Goal: Entertainment & Leisure: Consume media (video, audio)

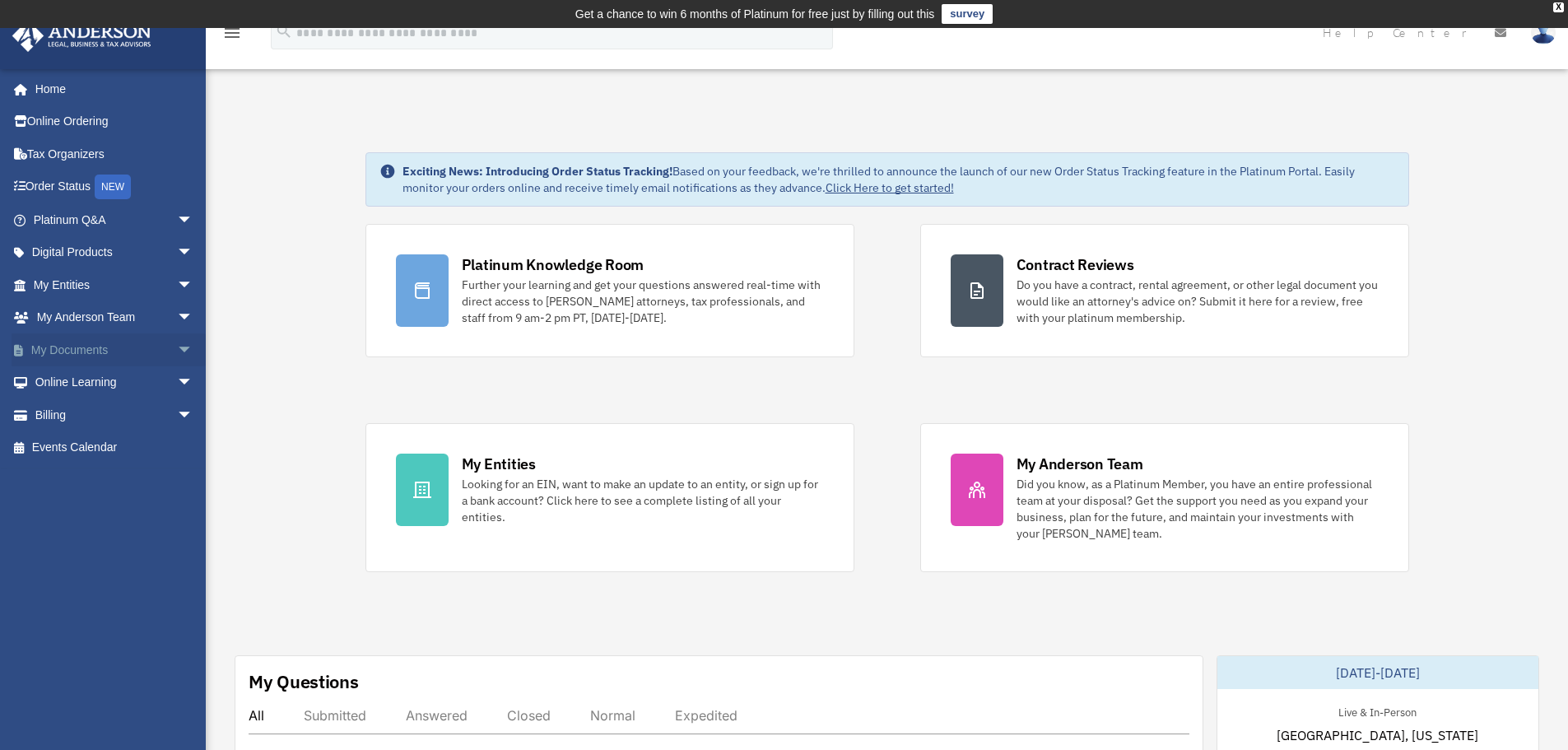
click at [177, 348] on span "arrow_drop_down" at bounding box center [193, 350] width 33 height 34
click at [124, 414] on link "Meeting Minutes" at bounding box center [120, 415] width 195 height 33
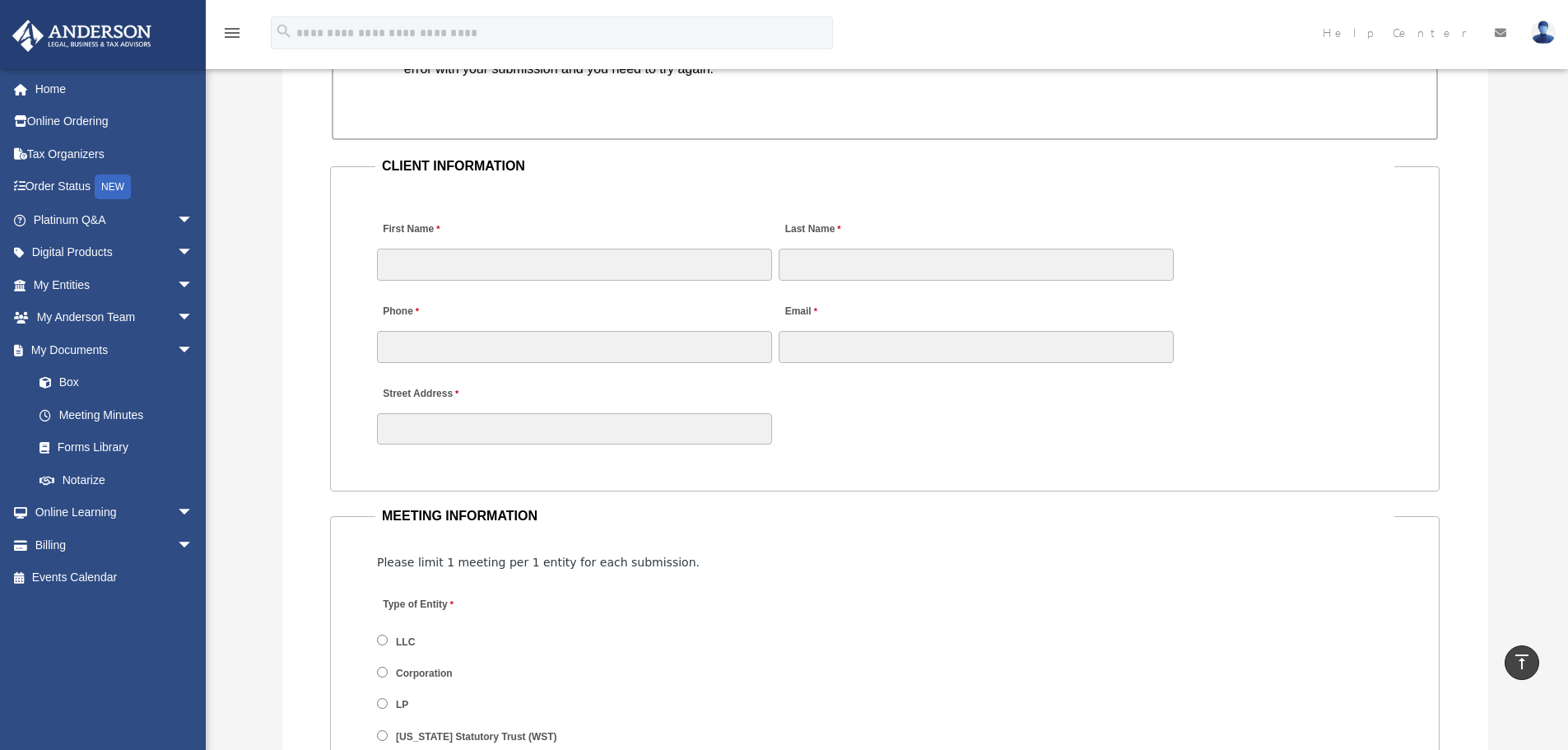
scroll to position [1611, 0]
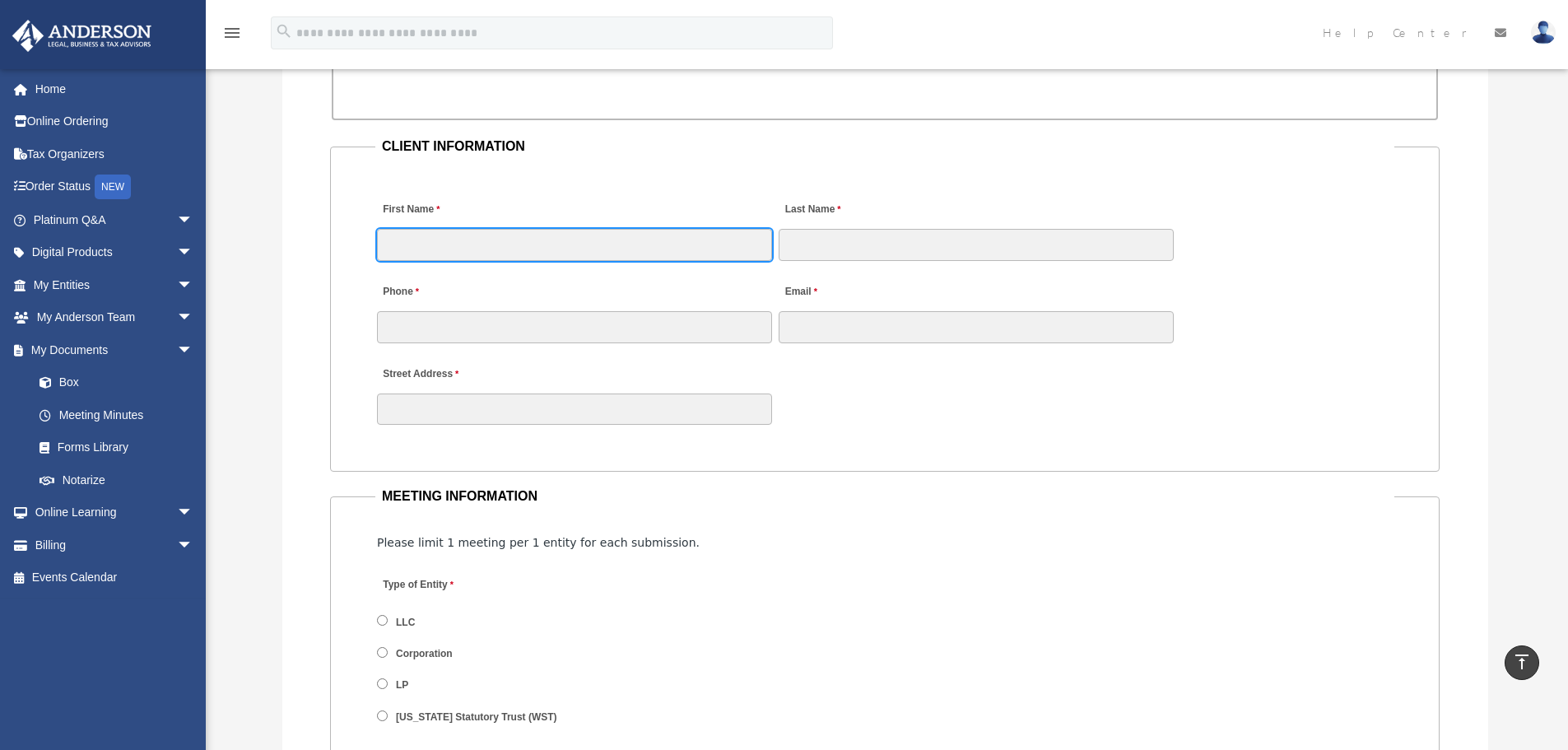
click at [676, 240] on input "First Name" at bounding box center [574, 244] width 395 height 31
type input "*******"
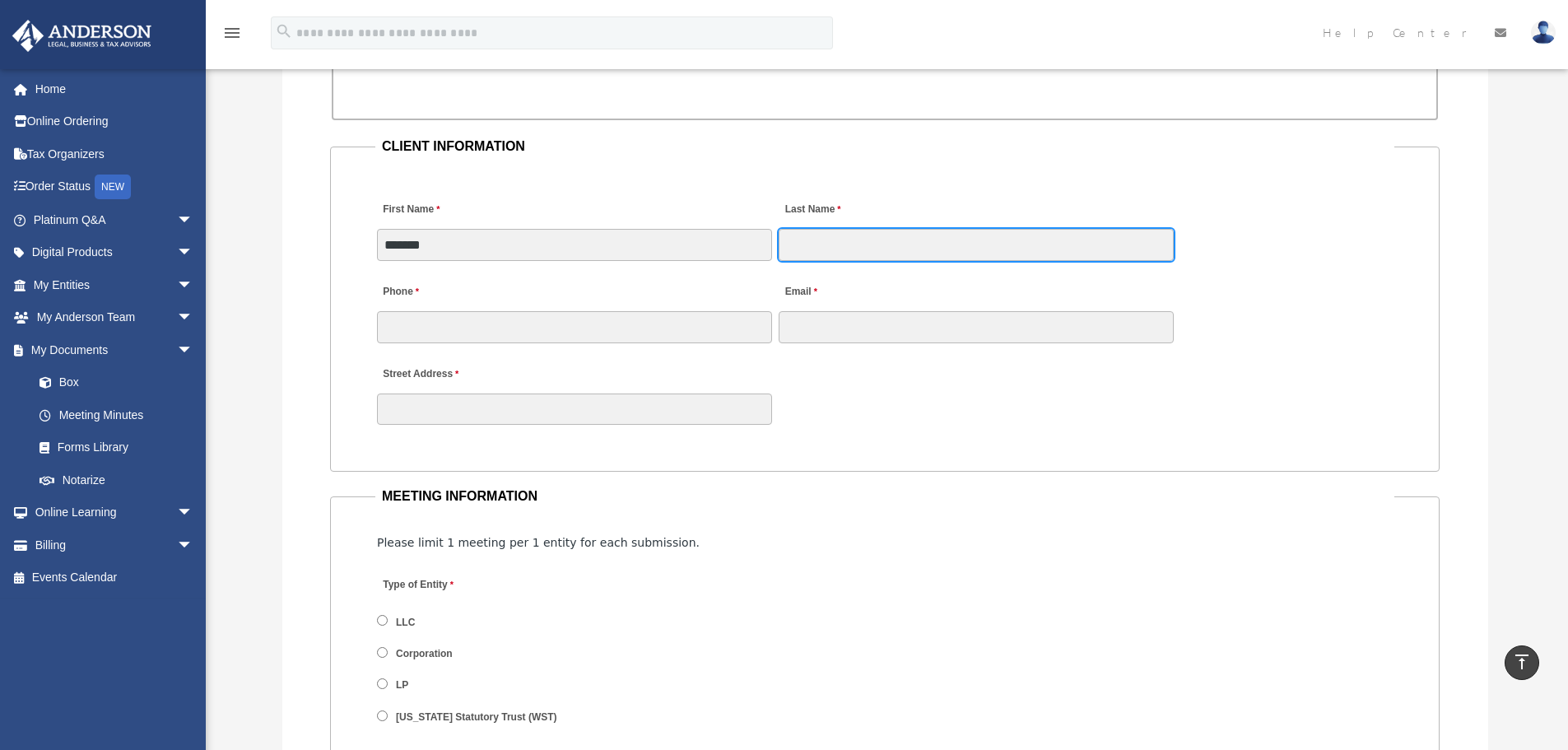
click at [953, 242] on input "Last Name" at bounding box center [976, 244] width 395 height 31
type input "*****"
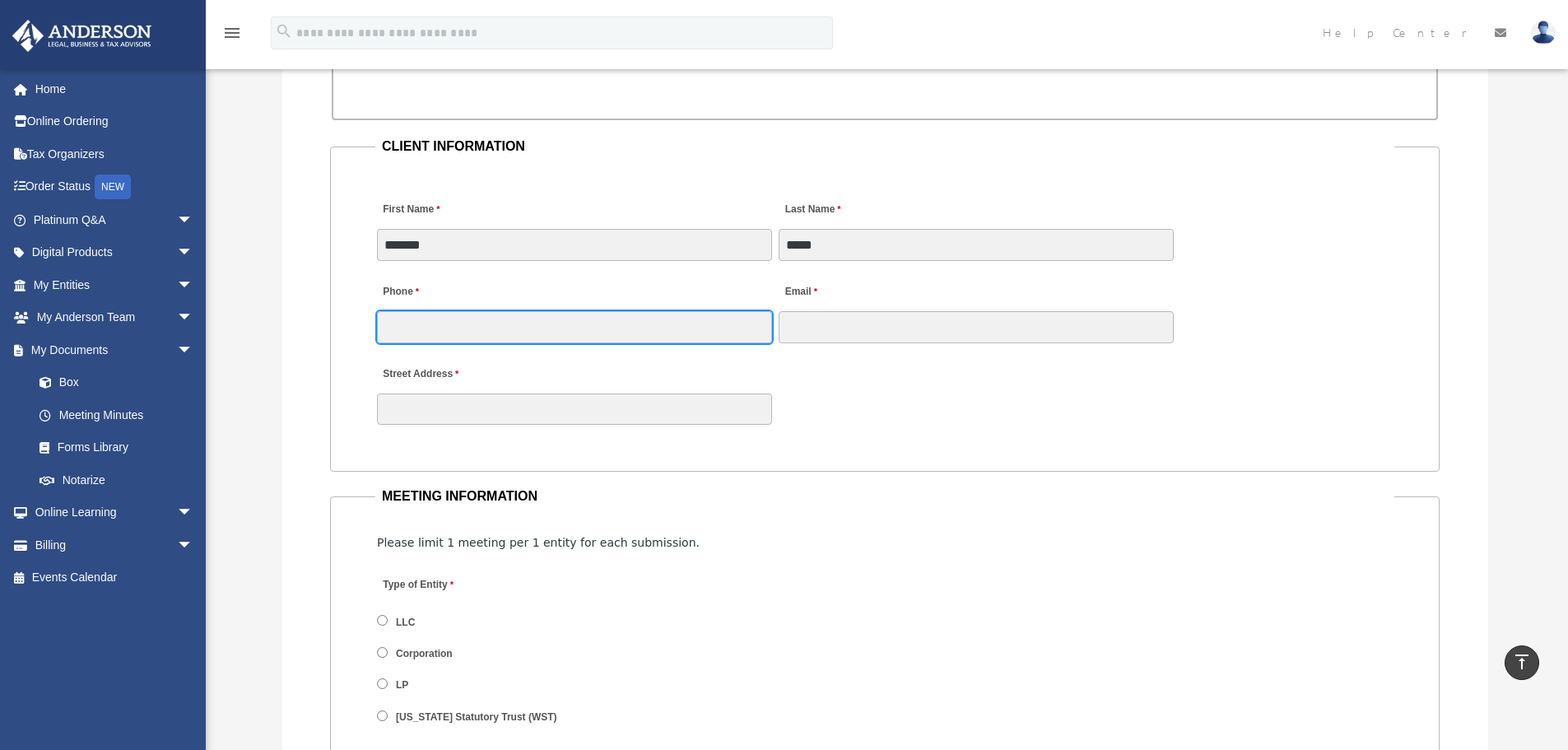
click at [401, 321] on input "Phone" at bounding box center [574, 326] width 395 height 31
type input "**********"
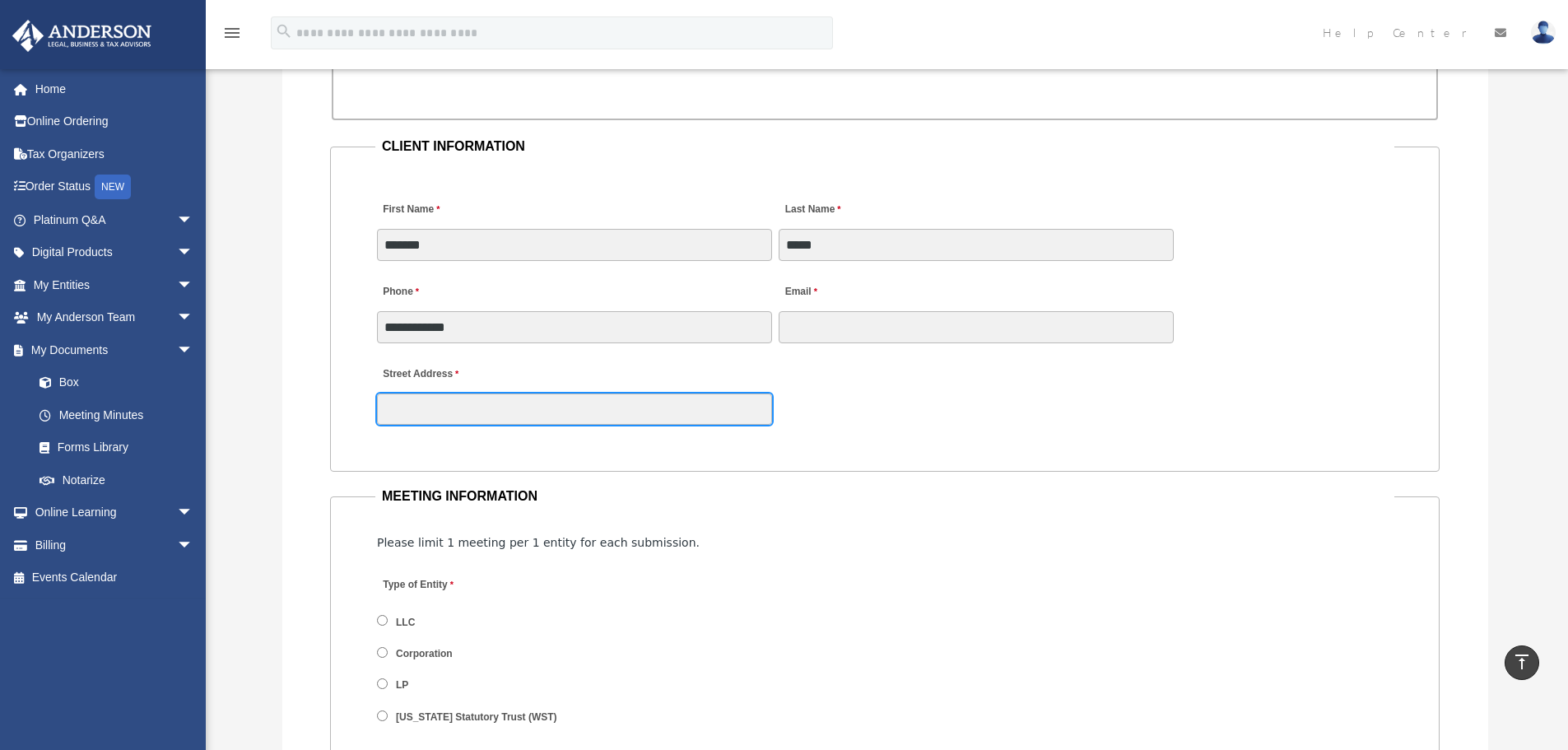
click at [393, 410] on input "Street Address" at bounding box center [574, 408] width 395 height 31
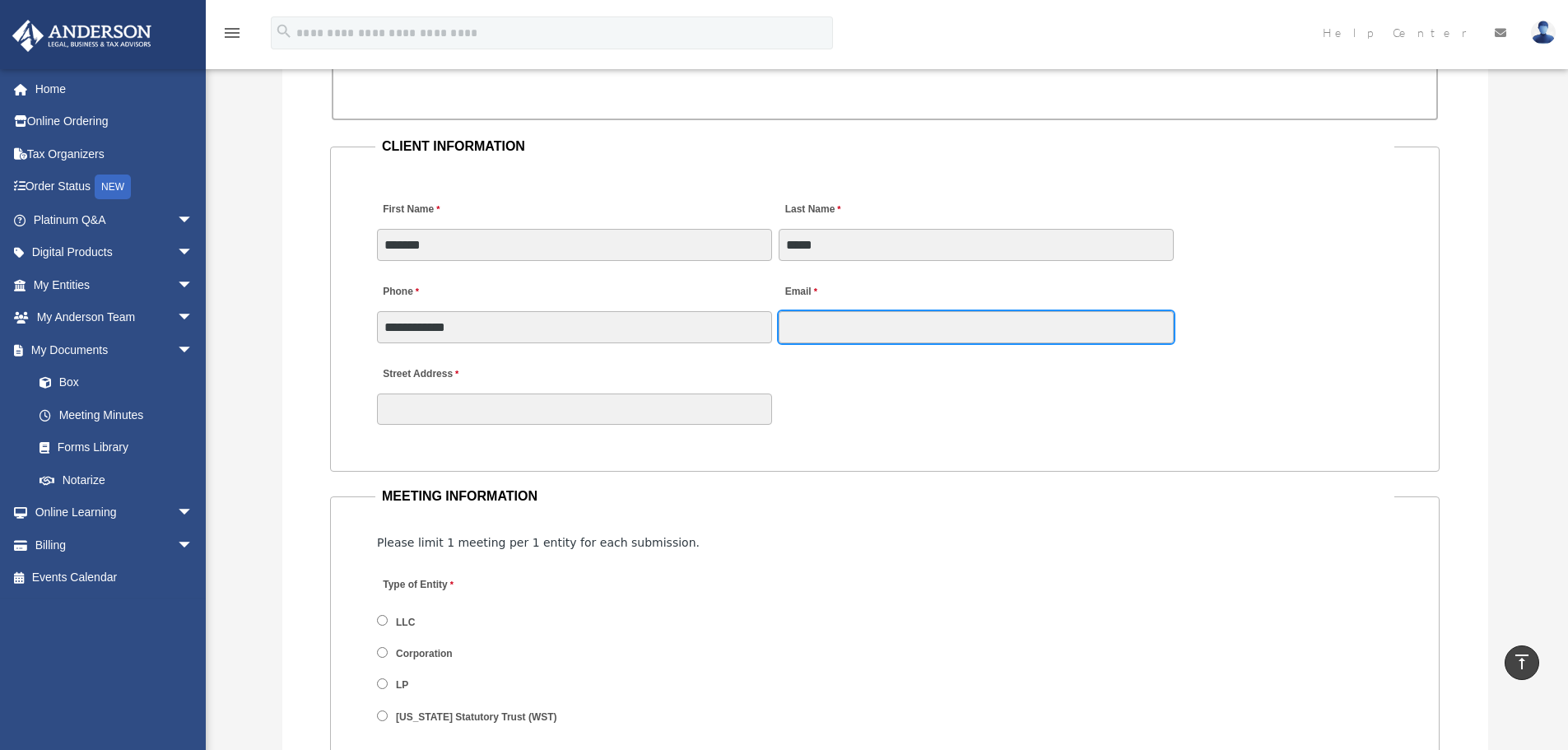
click at [799, 325] on input "Email" at bounding box center [976, 326] width 395 height 31
type input "**********"
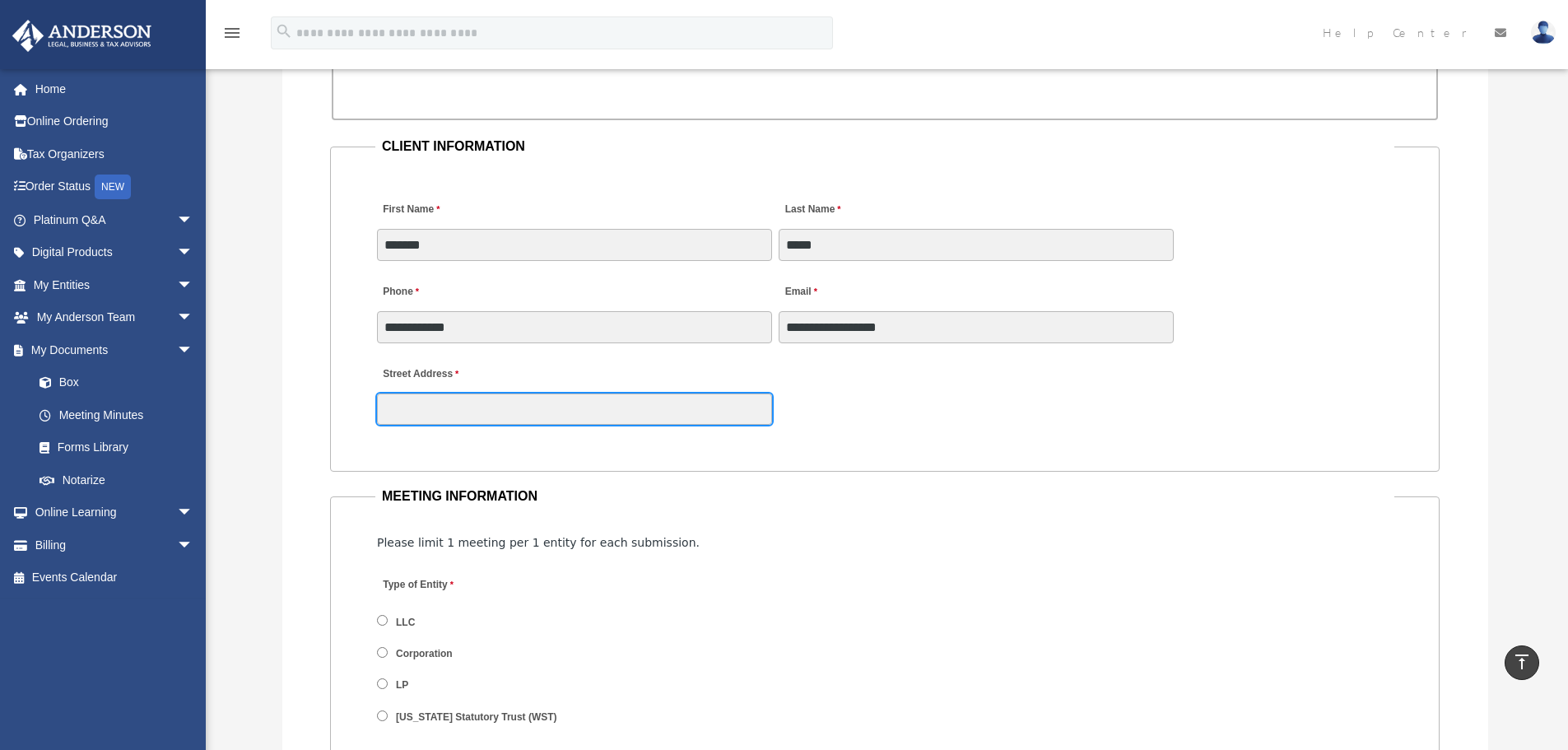
click at [468, 412] on input "Street Address" at bounding box center [574, 408] width 395 height 31
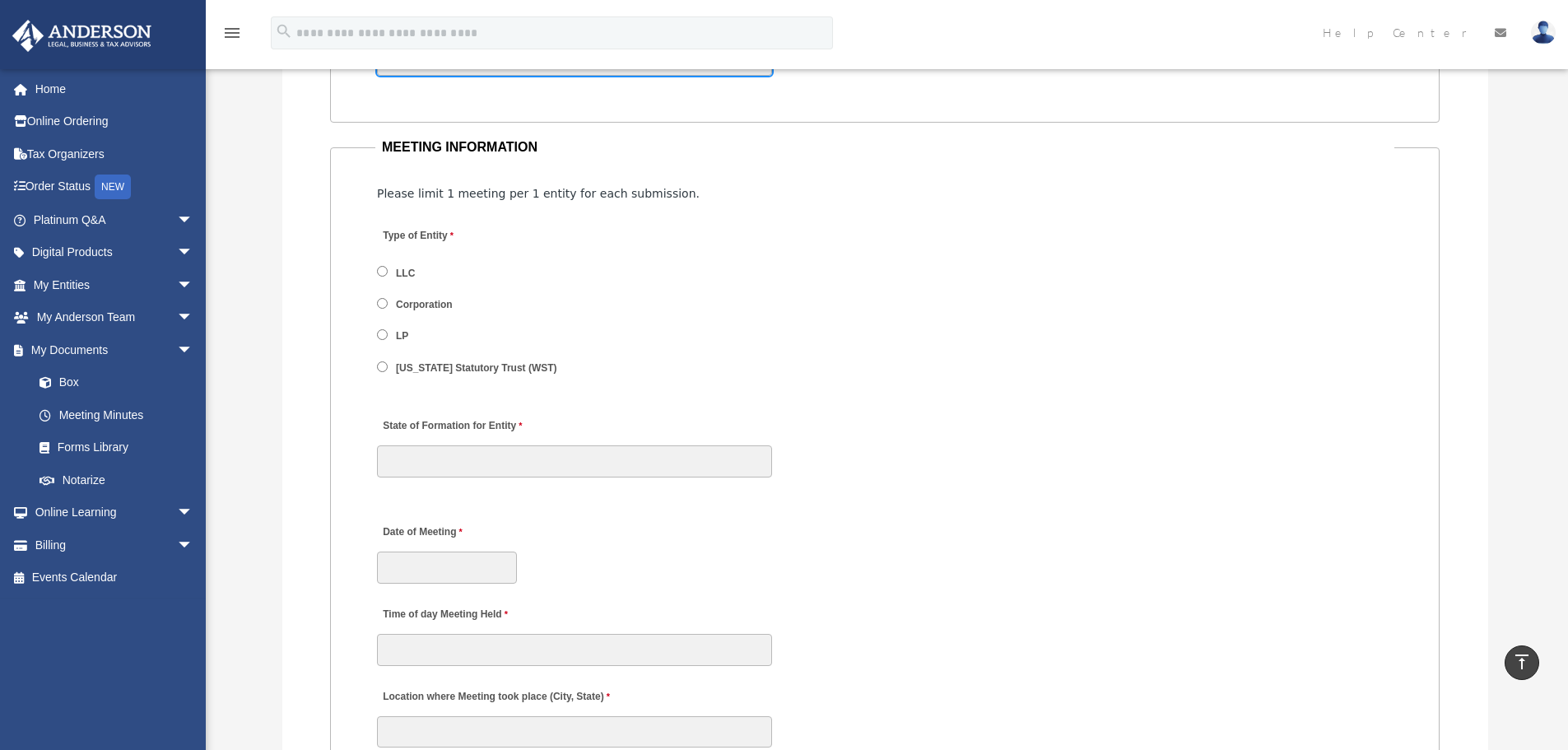
scroll to position [1974, 0]
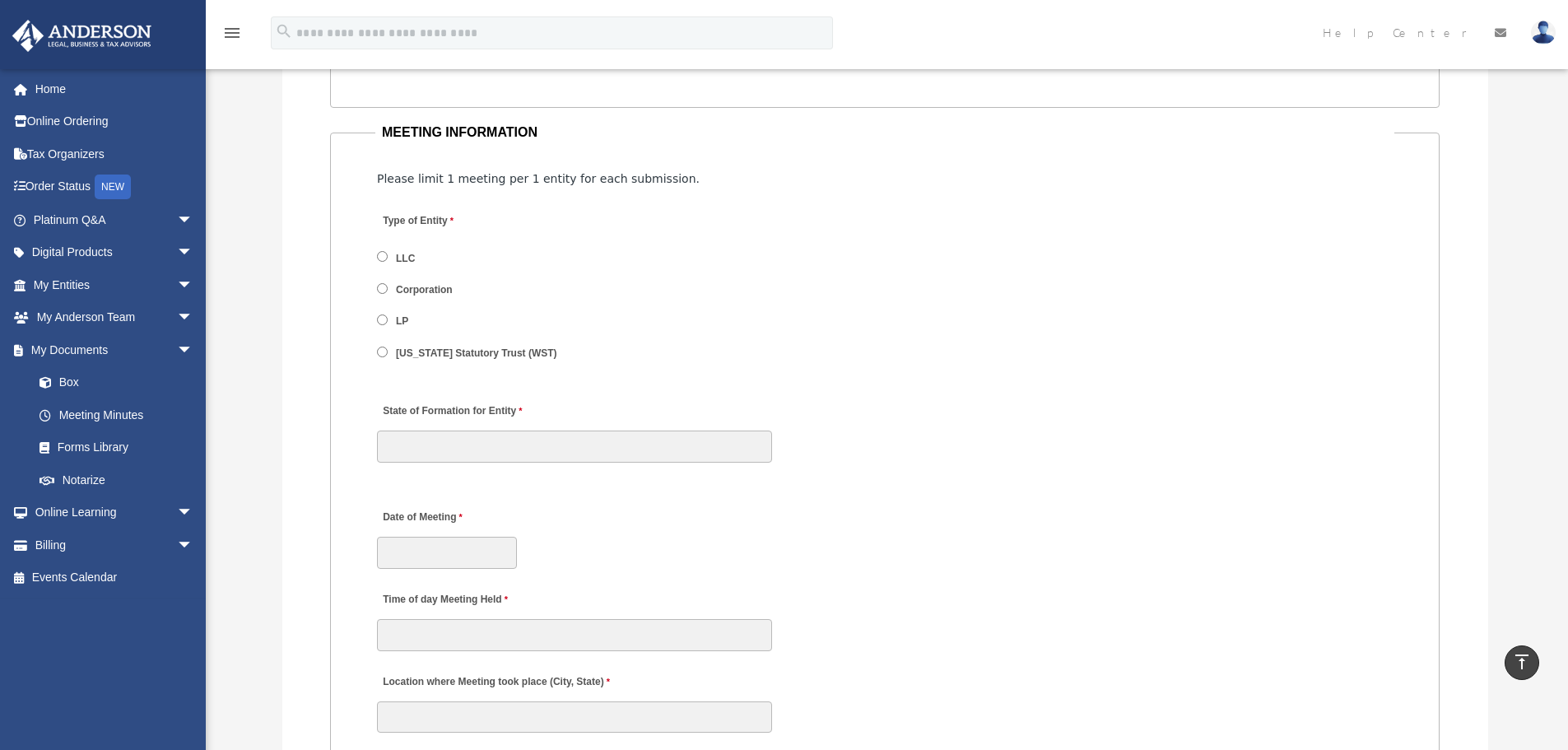
type input "**********"
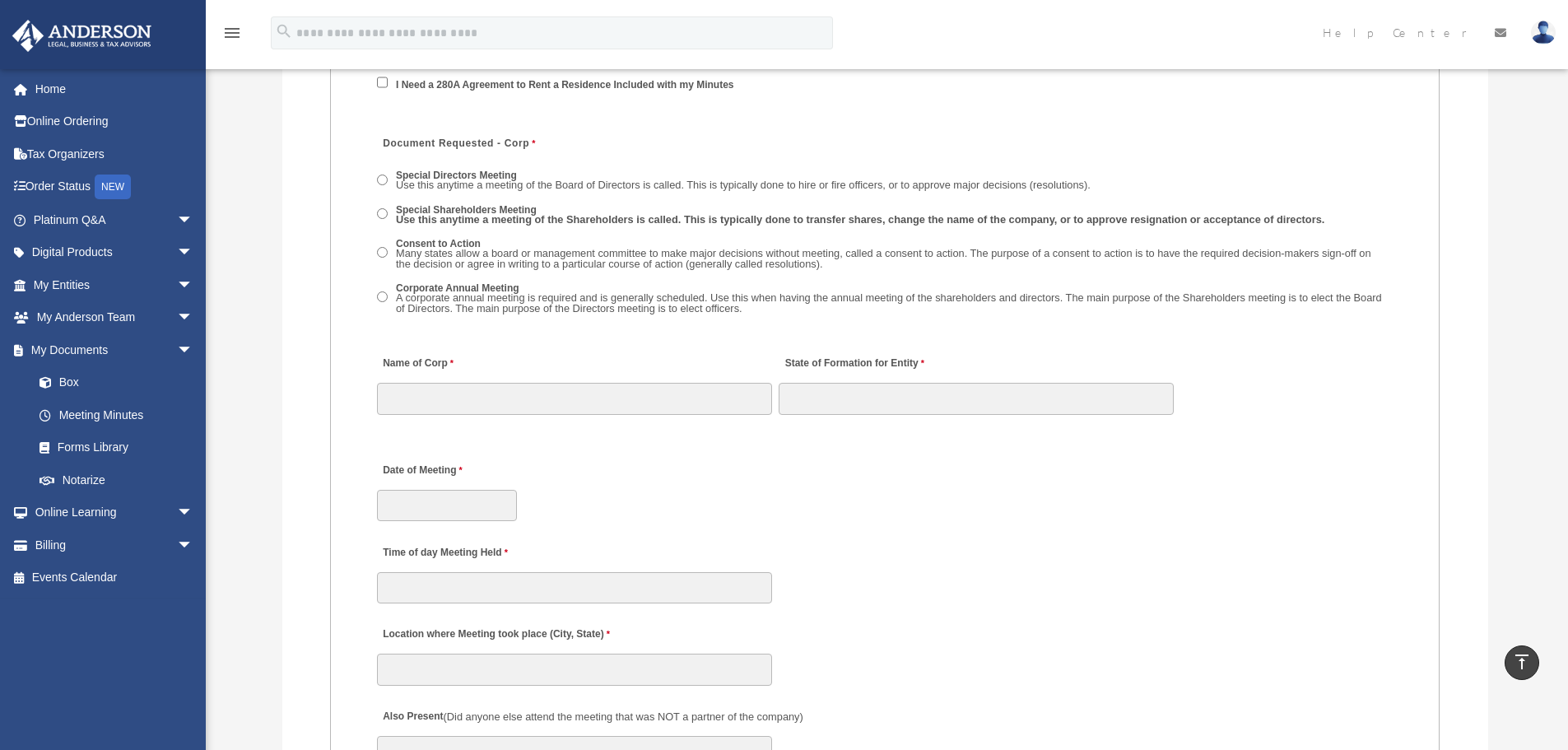
scroll to position [2375, 0]
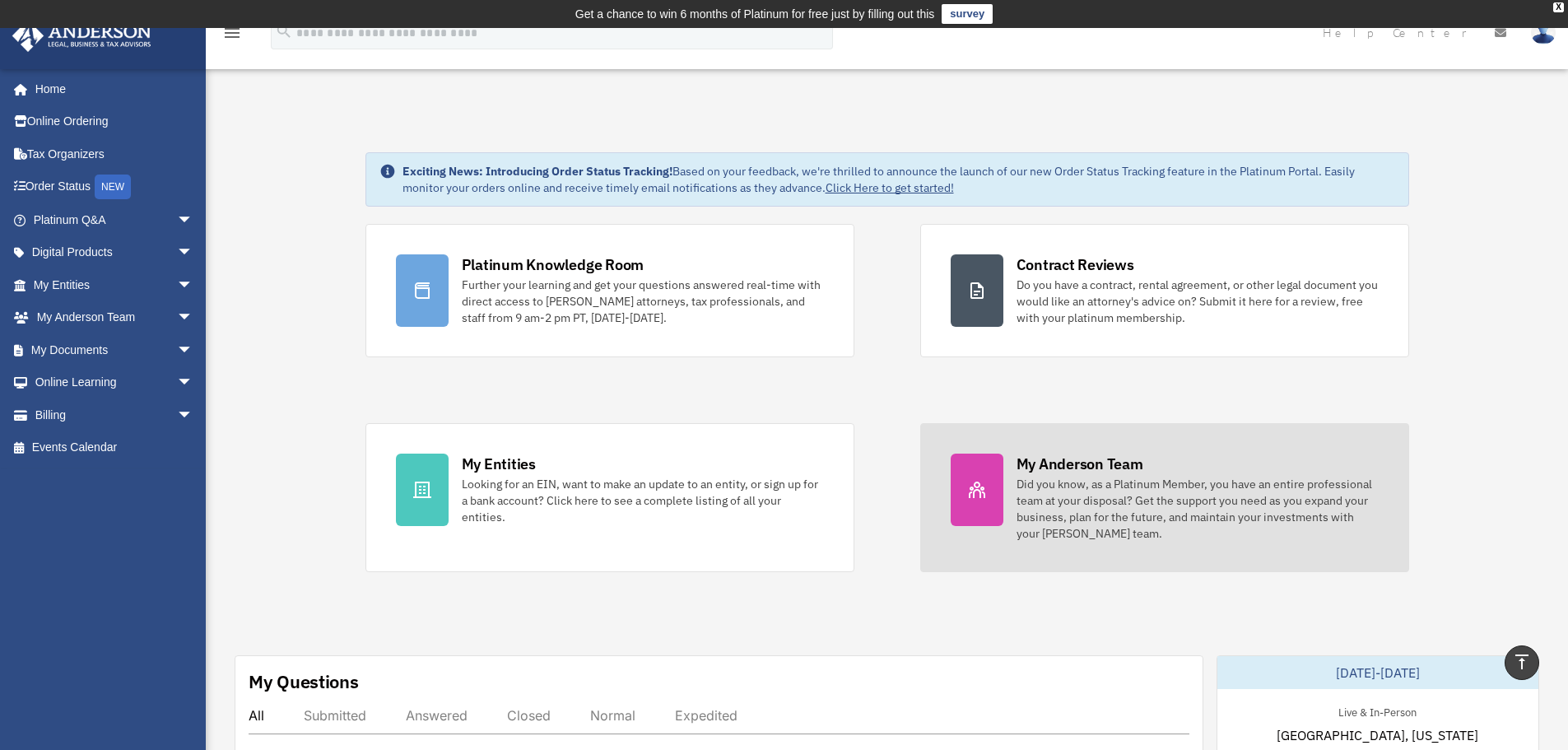
drag, startPoint x: 1574, startPoint y: 547, endPoint x: 1040, endPoint y: 499, distance: 536.2
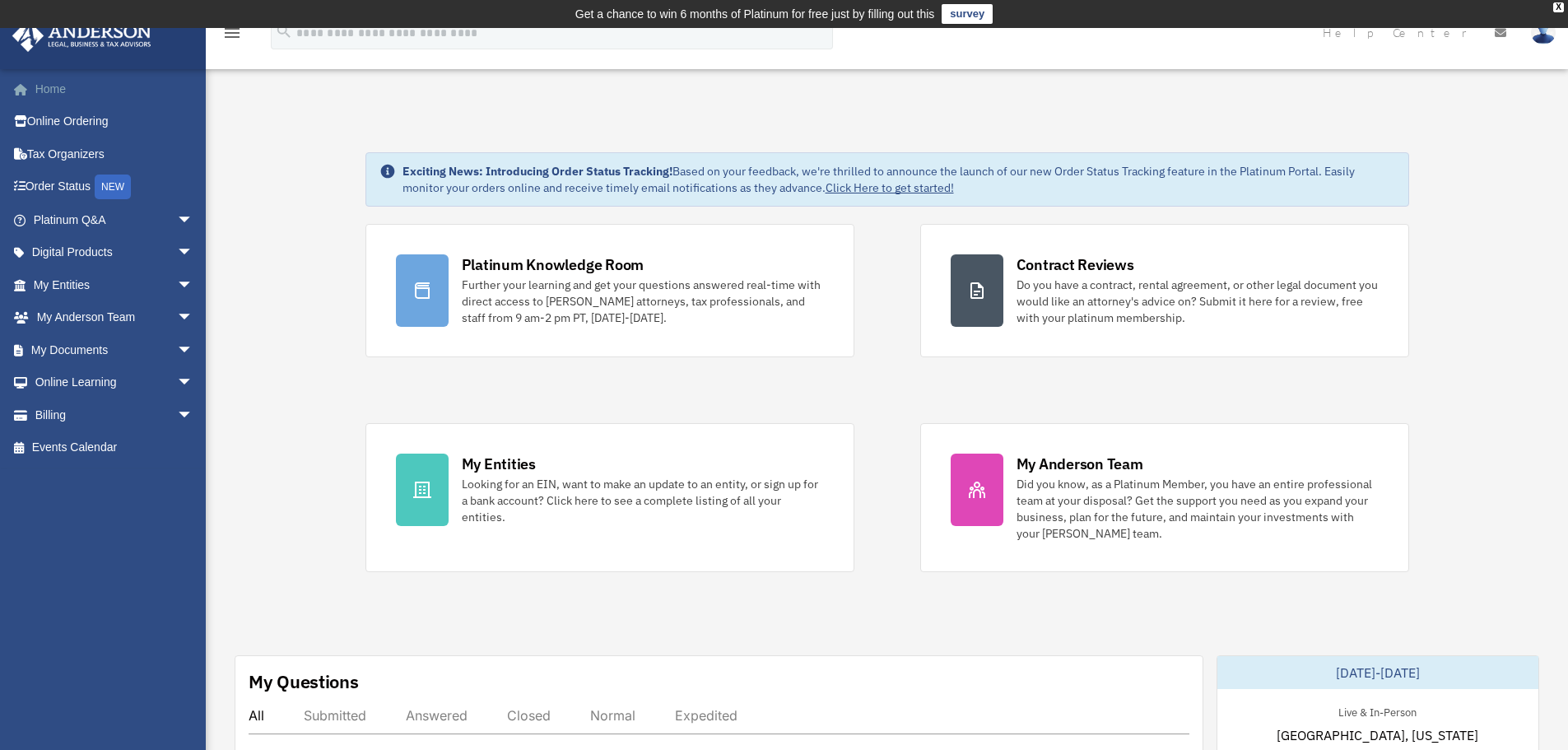
click at [55, 88] on link "Home" at bounding box center [115, 88] width 207 height 33
click at [177, 217] on span "arrow_drop_down" at bounding box center [193, 221] width 33 height 34
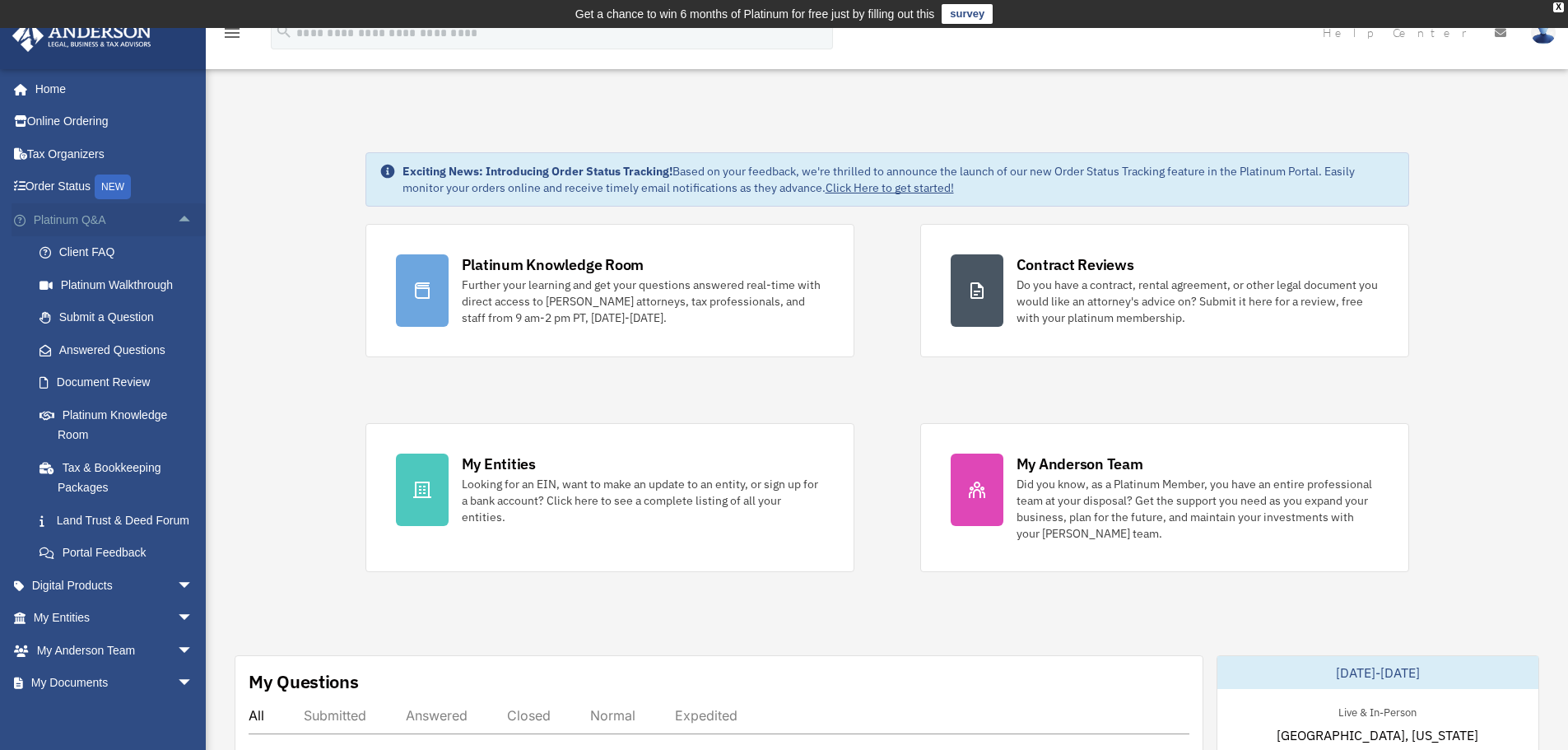
click at [177, 216] on span "arrow_drop_up" at bounding box center [193, 221] width 33 height 34
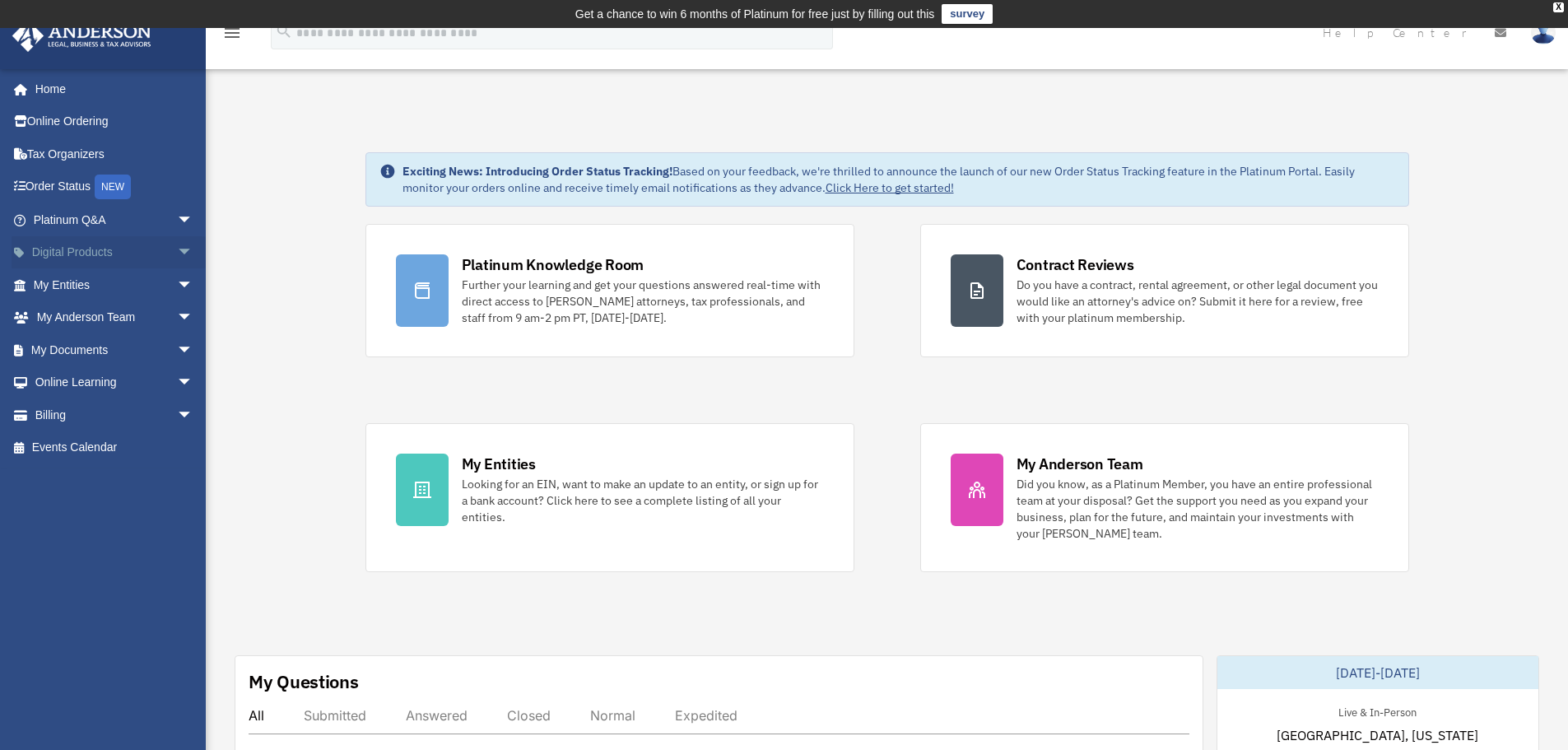
click at [177, 251] on span "arrow_drop_down" at bounding box center [193, 253] width 33 height 34
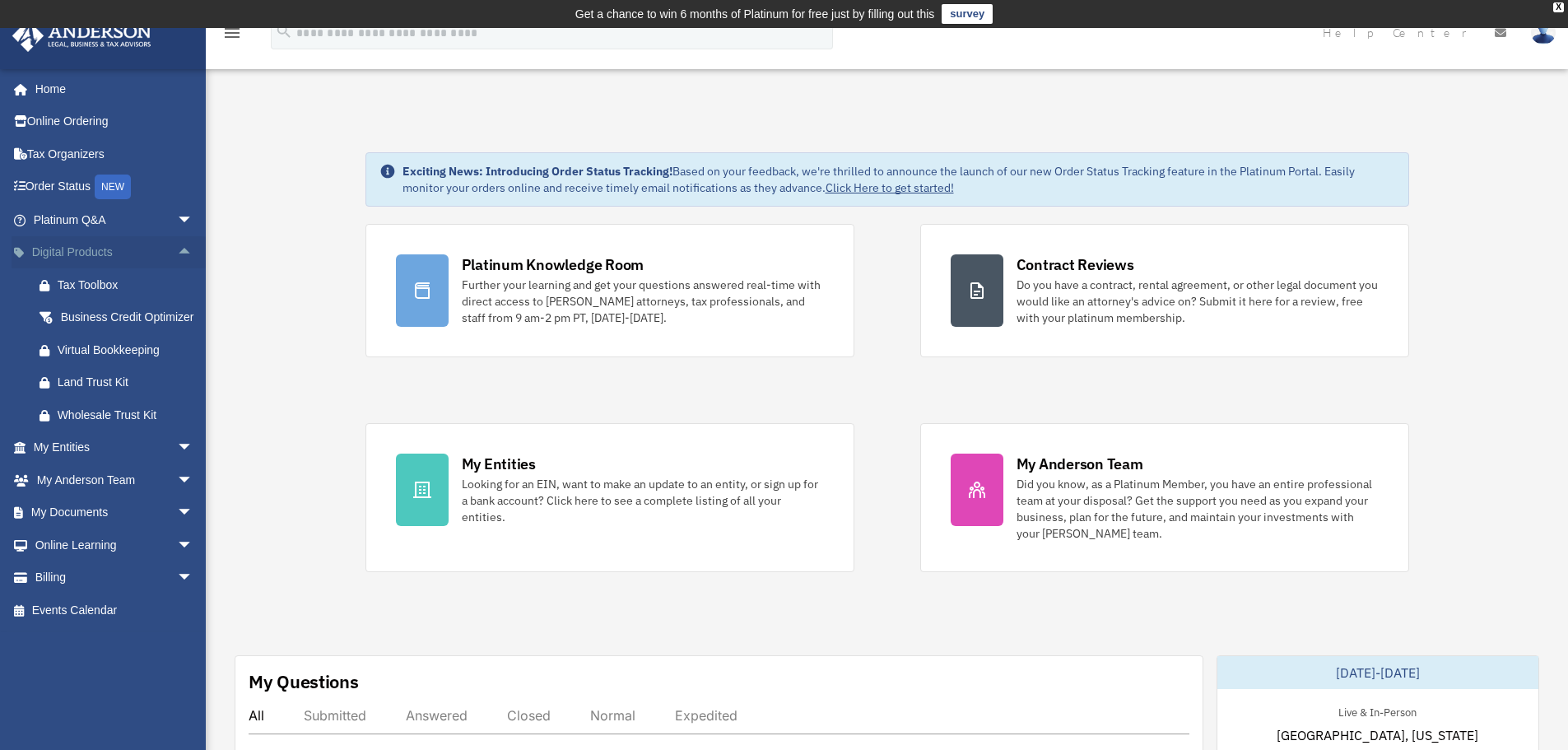
click at [177, 251] on span "arrow_drop_up" at bounding box center [193, 253] width 33 height 34
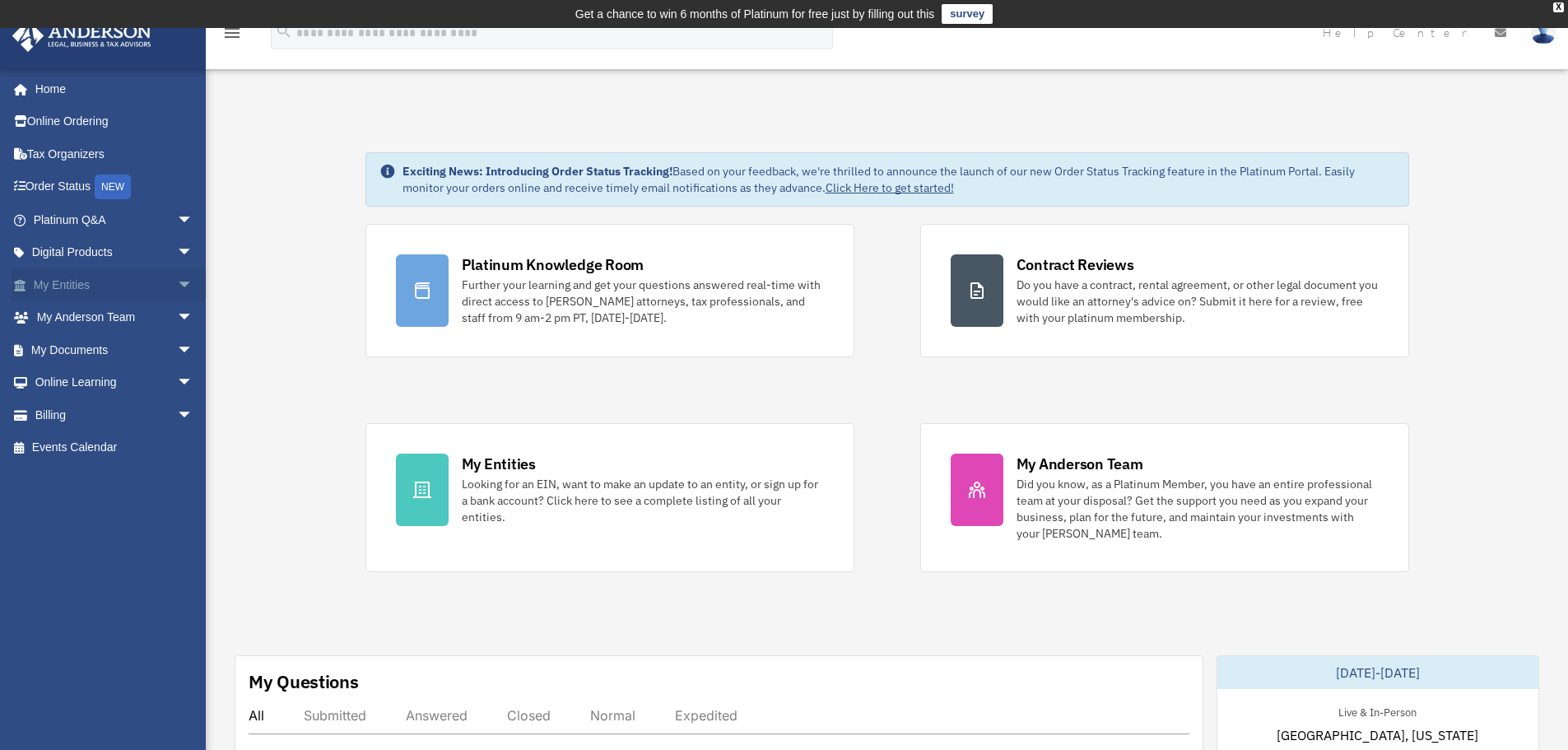
click at [177, 286] on span "arrow_drop_down" at bounding box center [193, 285] width 33 height 34
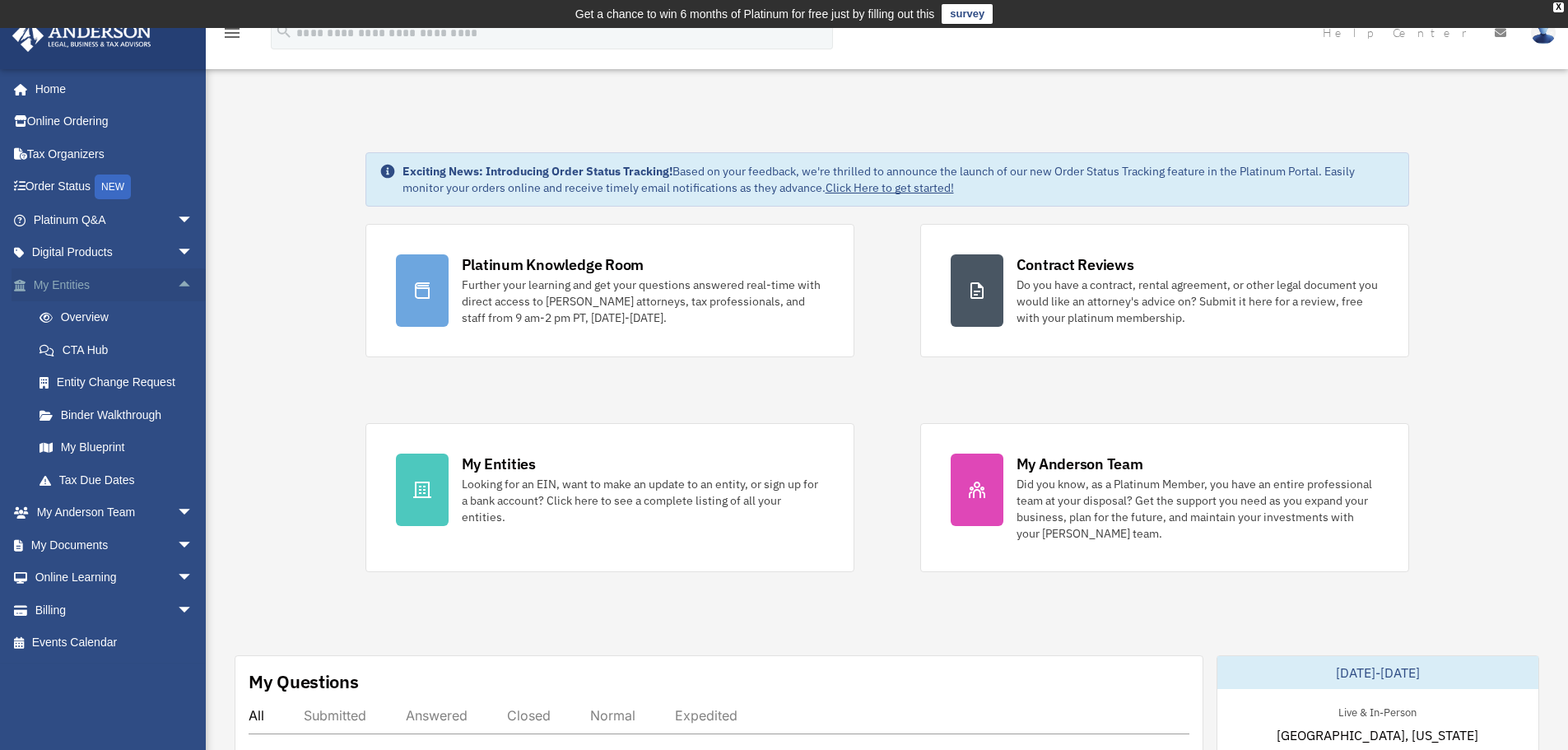
click at [177, 281] on span "arrow_drop_up" at bounding box center [193, 285] width 33 height 34
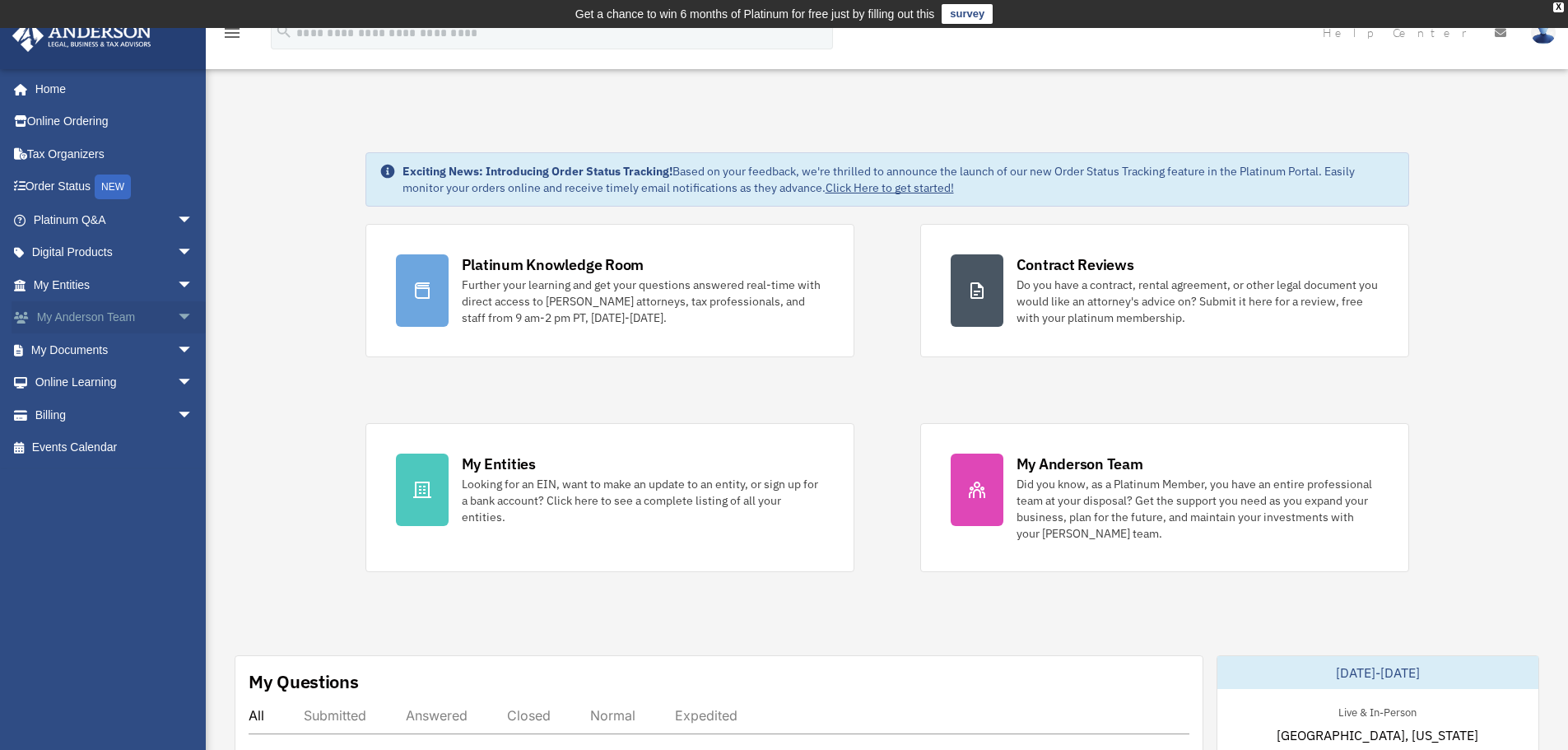
click at [177, 313] on span "arrow_drop_down" at bounding box center [193, 318] width 33 height 34
click at [177, 314] on span "arrow_drop_up" at bounding box center [193, 318] width 33 height 34
click at [177, 348] on span "arrow_drop_down" at bounding box center [193, 350] width 33 height 34
click at [117, 447] on link "Forms Library" at bounding box center [120, 447] width 195 height 33
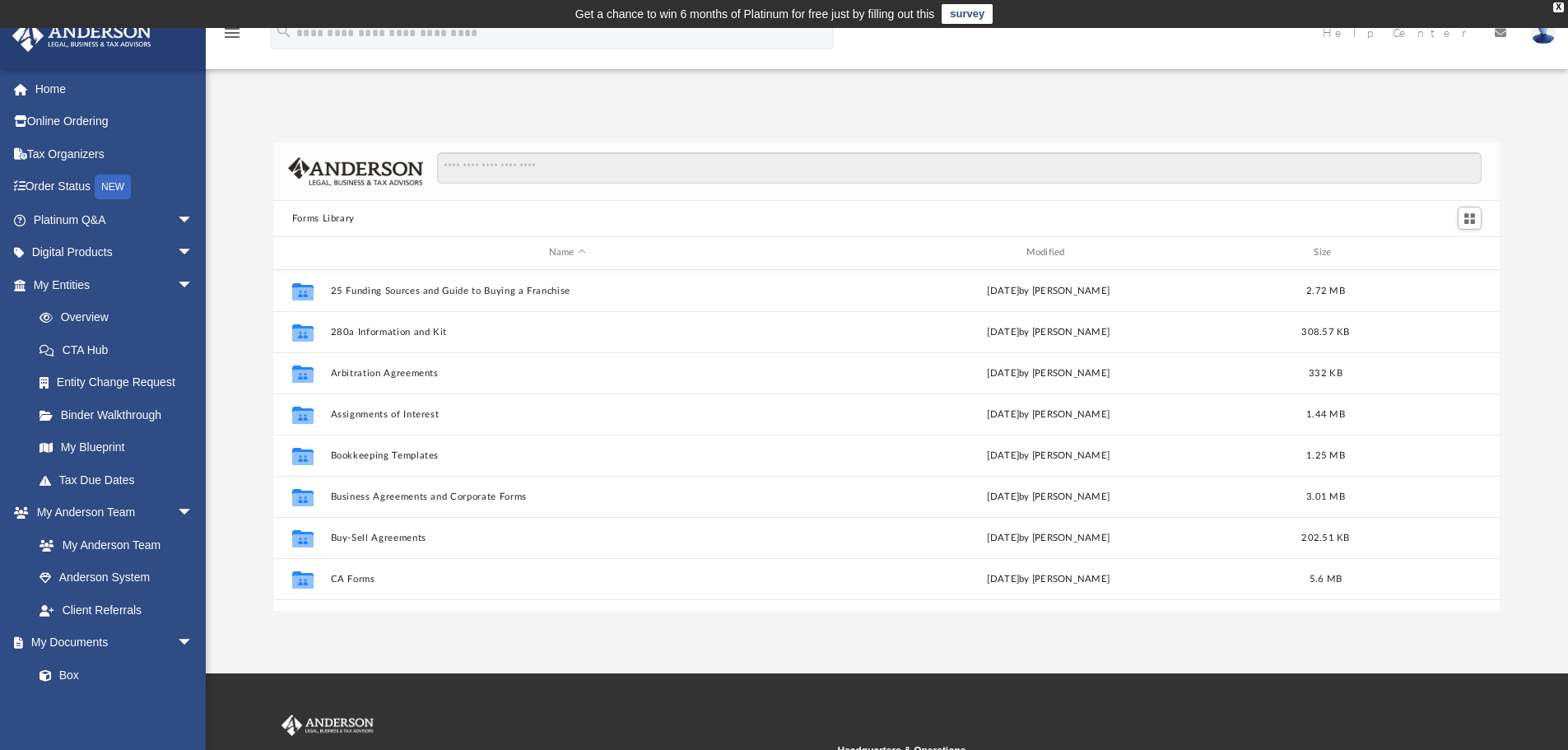
scroll to position [362, 1214]
click at [177, 281] on span "arrow_drop_down" at bounding box center [193, 285] width 33 height 34
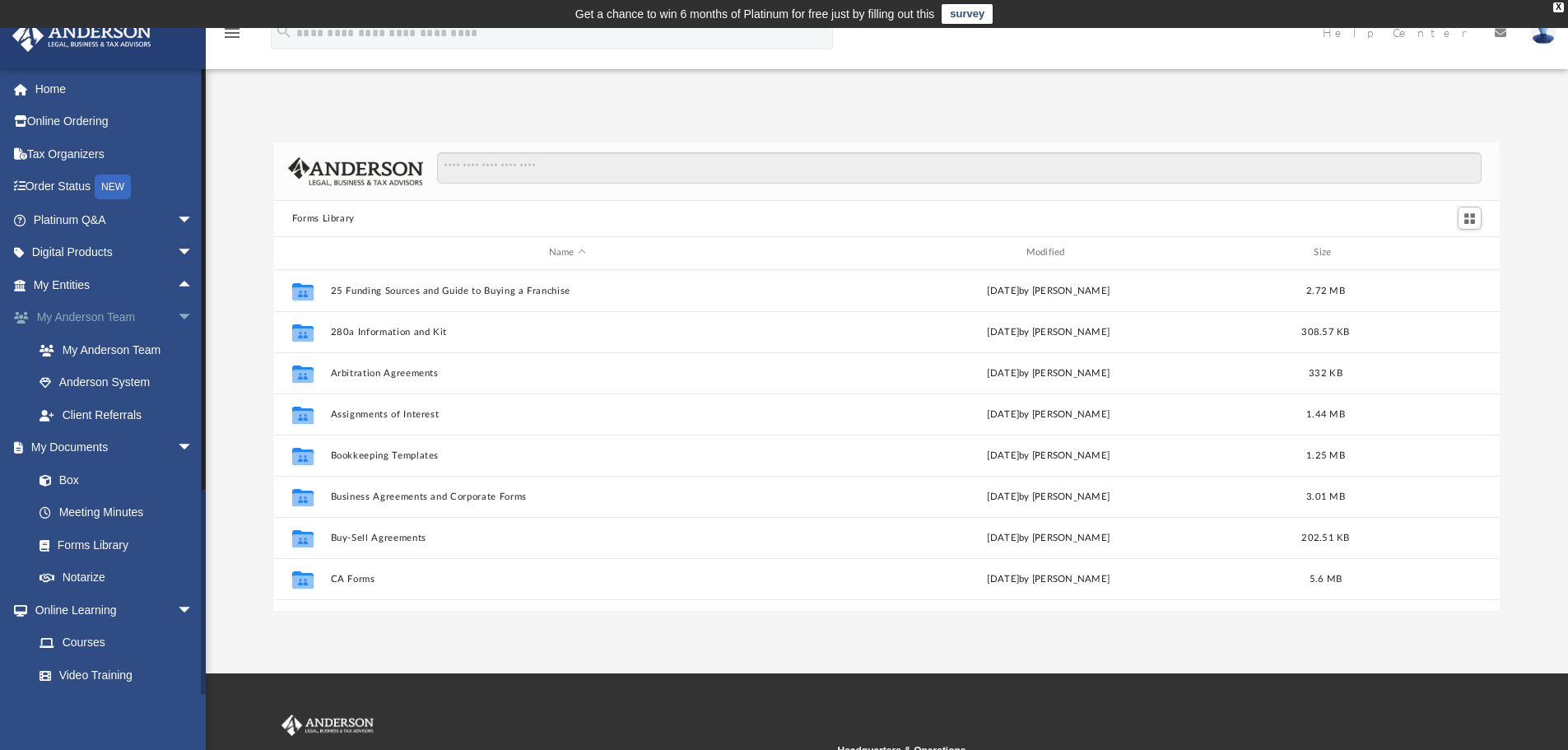
click at [177, 314] on span "arrow_drop_down" at bounding box center [193, 318] width 33 height 34
click at [177, 348] on span "arrow_drop_down" at bounding box center [193, 350] width 33 height 34
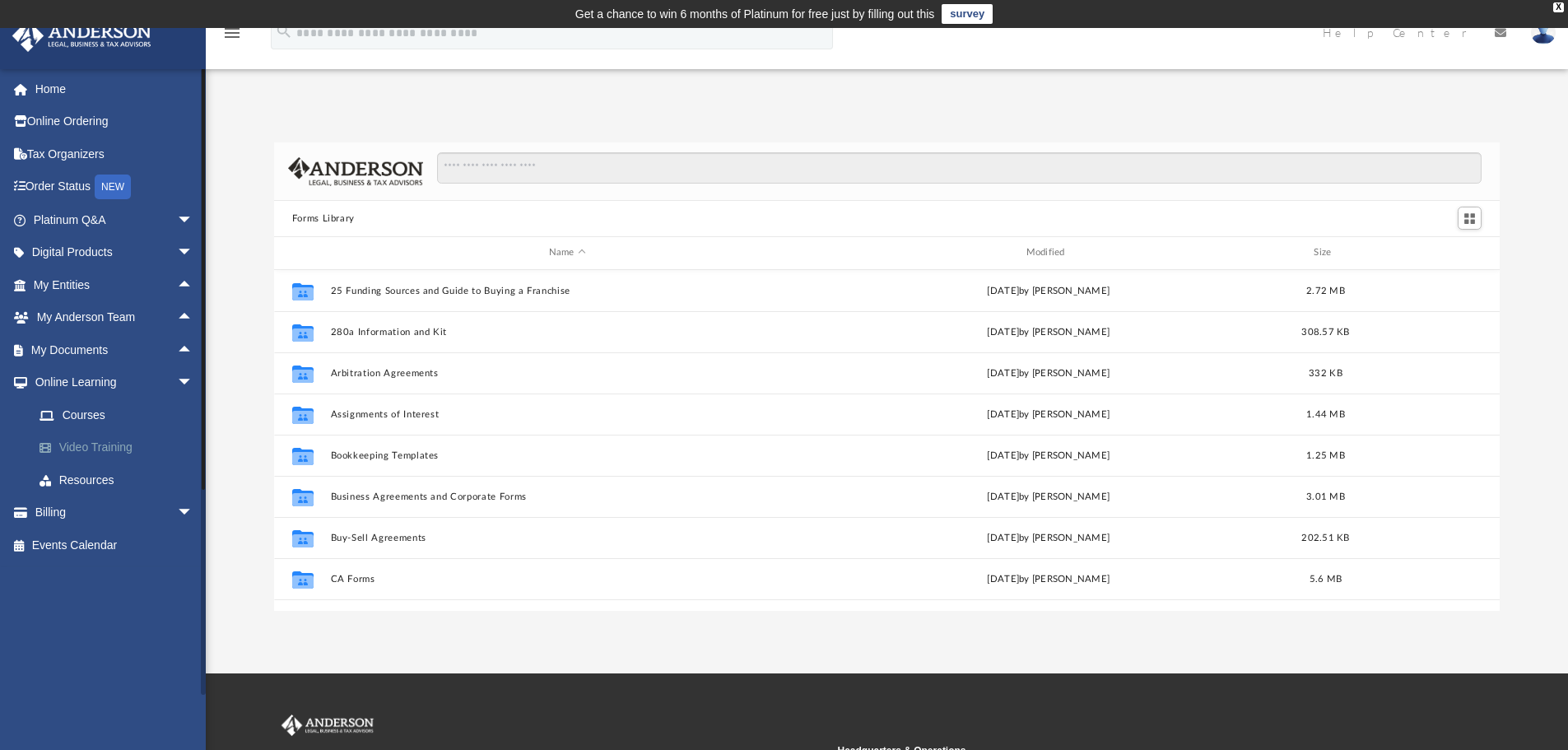
click at [117, 448] on link "Video Training" at bounding box center [120, 447] width 195 height 33
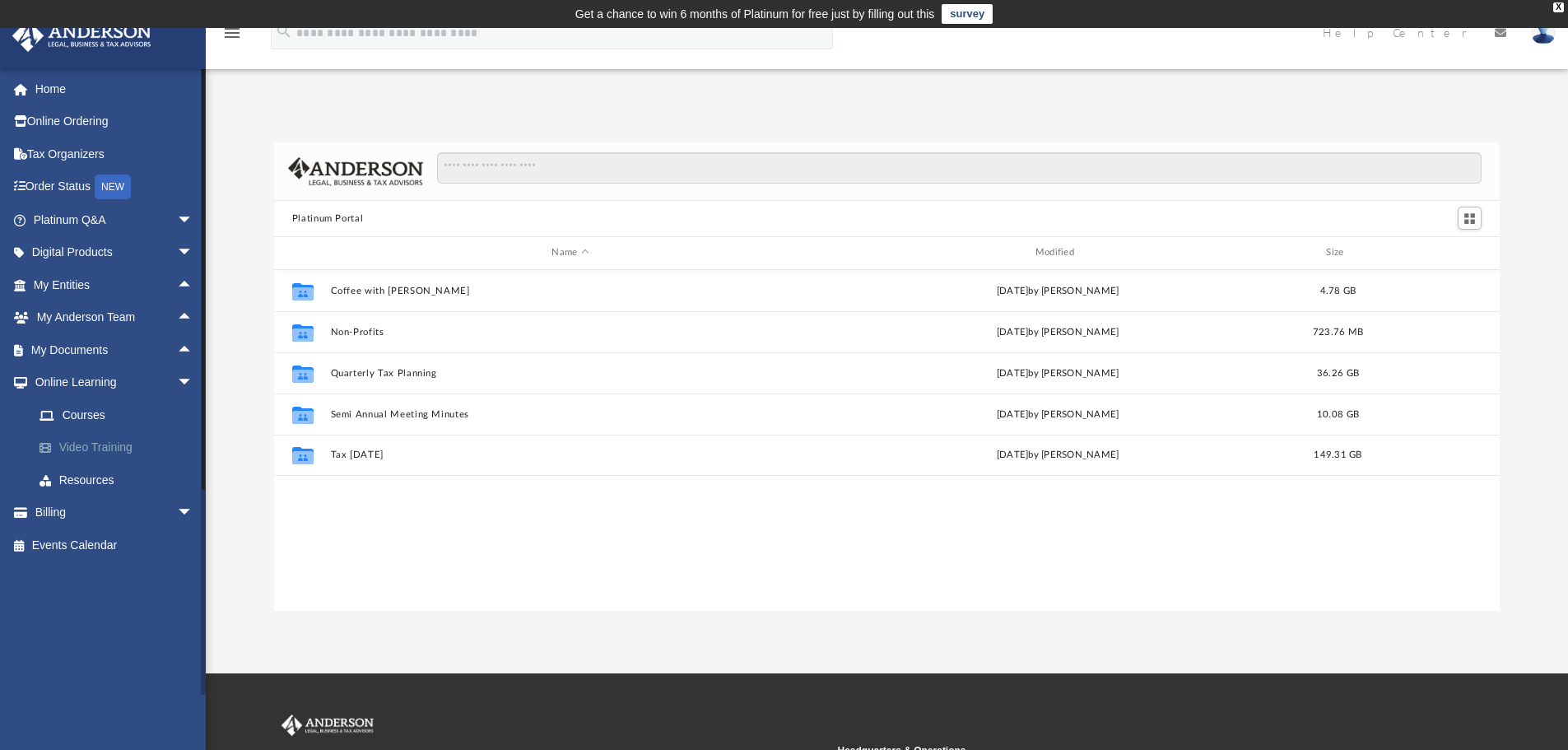
scroll to position [362, 1214]
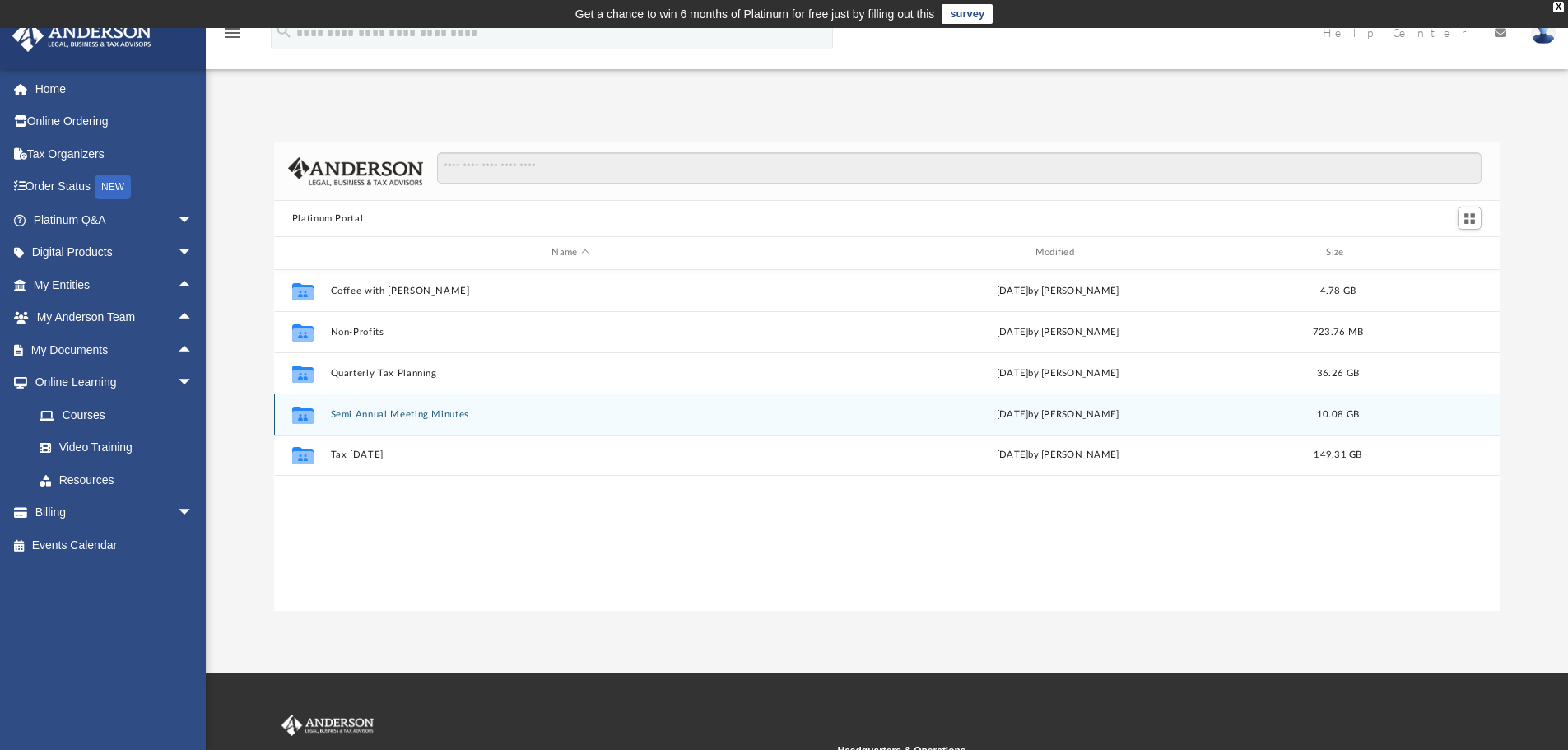
click at [335, 412] on button "Semi Annual Meeting Minutes" at bounding box center [569, 414] width 480 height 10
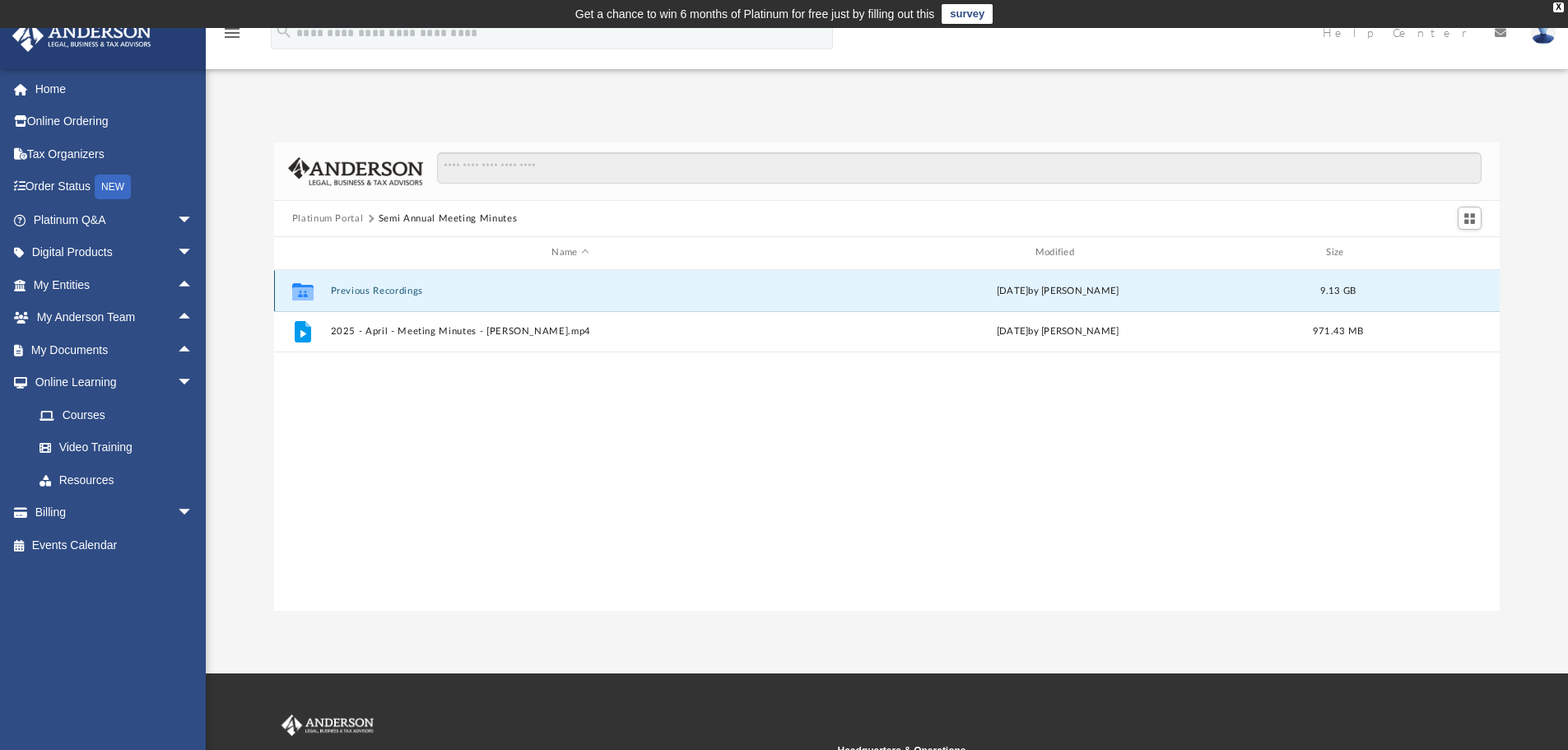
click at [369, 292] on button "Previous Recordings" at bounding box center [569, 291] width 480 height 10
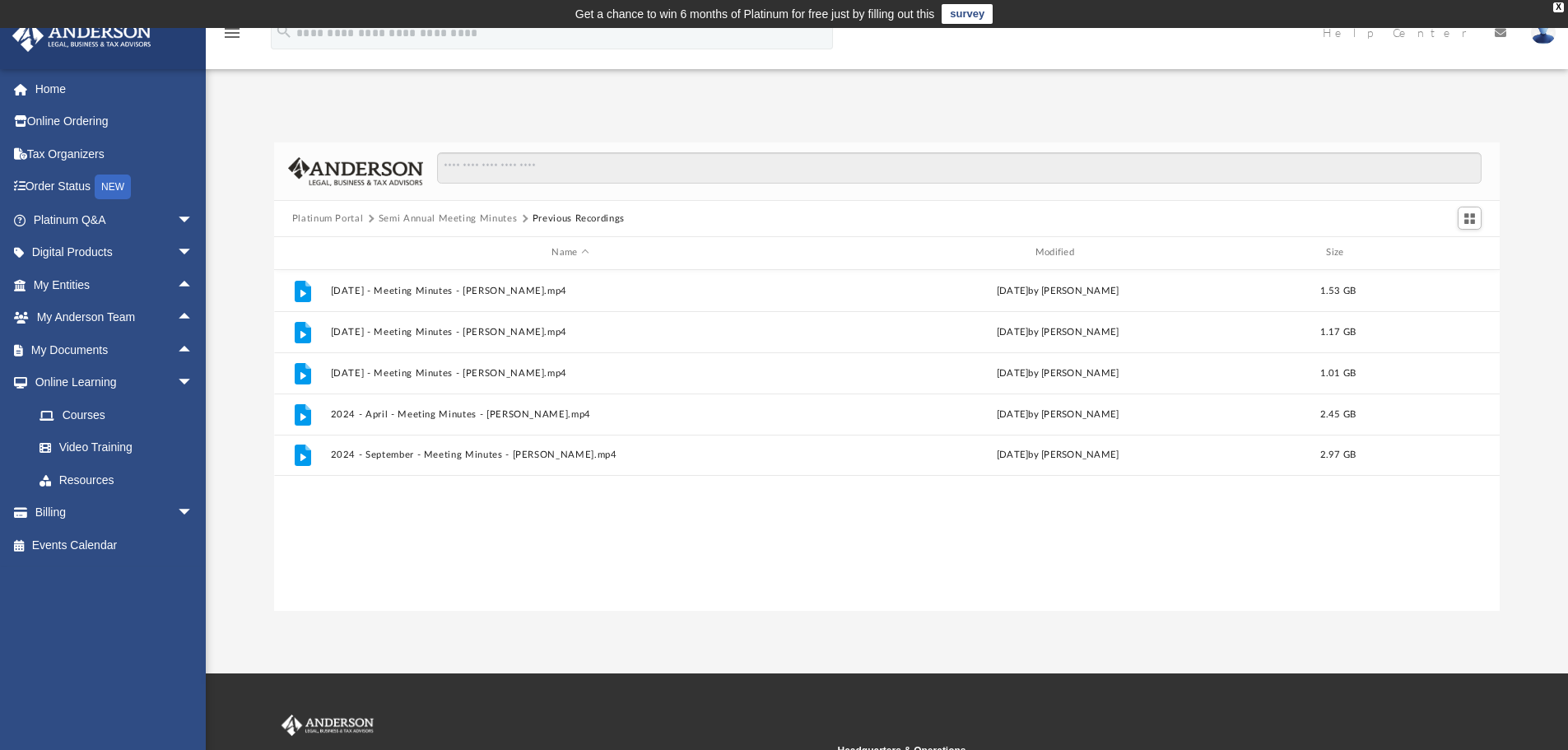
click at [398, 217] on button "Semi Annual Meeting Minutes" at bounding box center [448, 219] width 139 height 15
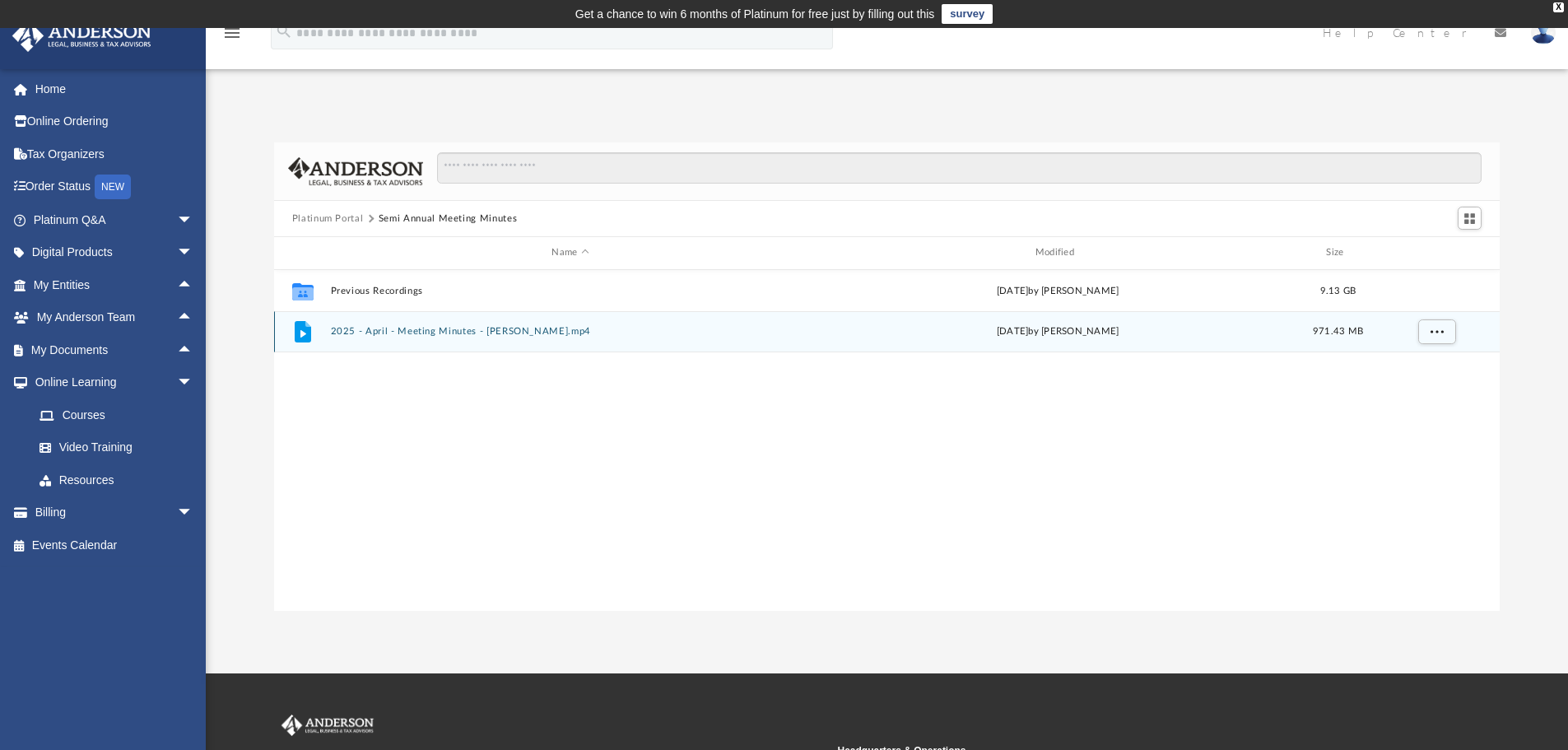
click at [366, 331] on button "2025 - April - Meeting Minutes - EJ McCaffrey.mp4" at bounding box center [569, 330] width 480 height 10
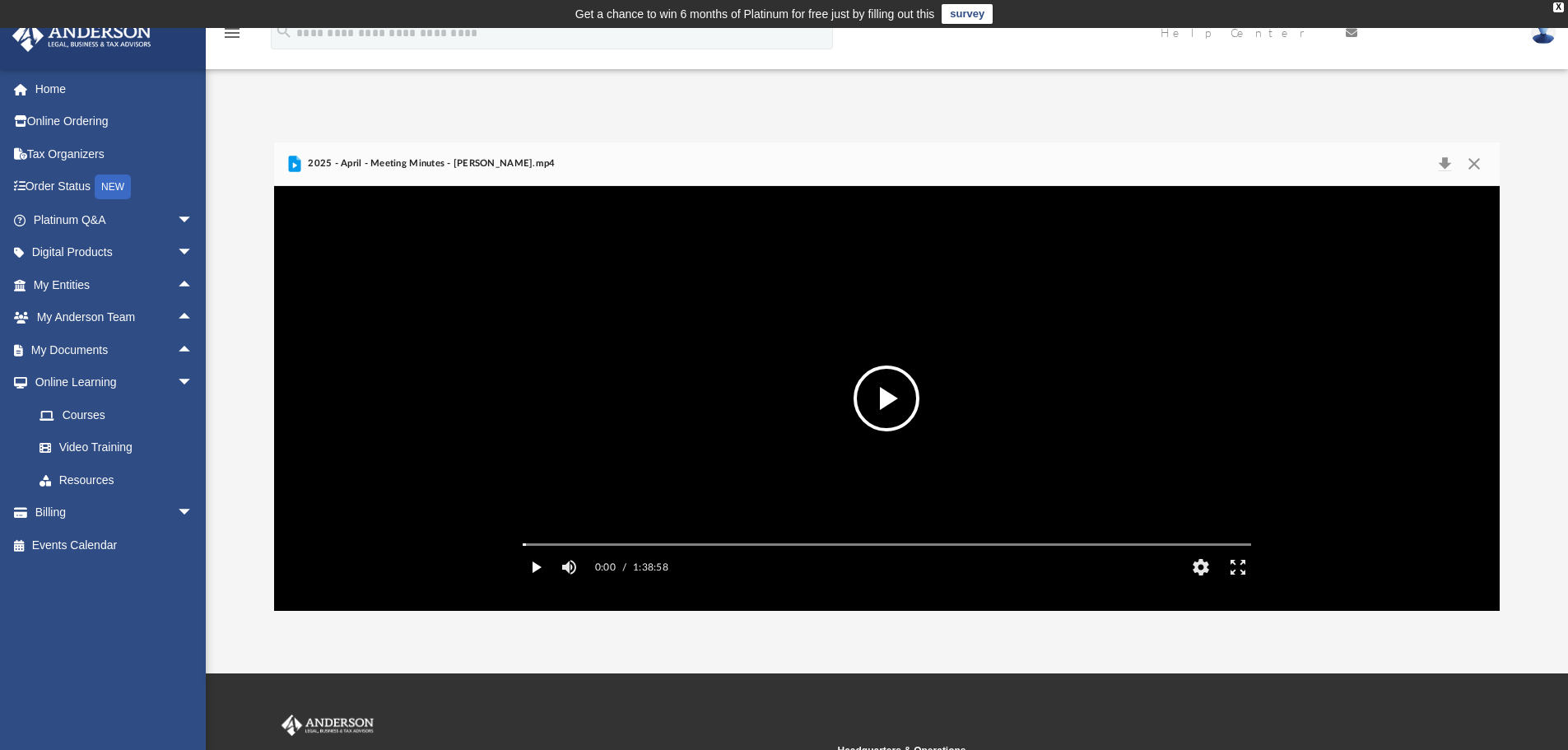
click at [537, 583] on button "Play" at bounding box center [536, 566] width 37 height 33
click at [760, 426] on video "File preview" at bounding box center [887, 398] width 755 height 378
click at [1475, 158] on button "Close" at bounding box center [1474, 164] width 29 height 23
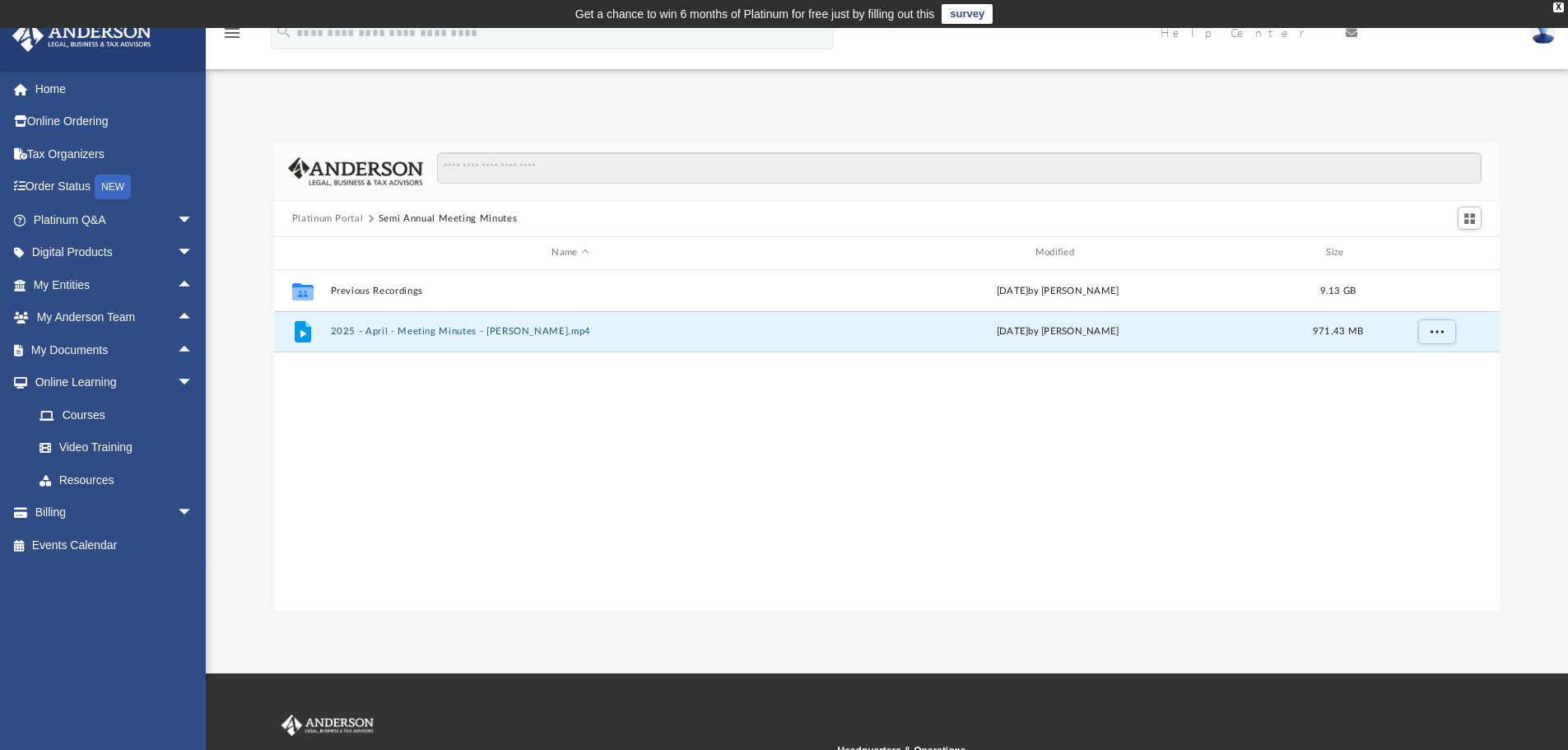
click at [345, 217] on button "Platinum Portal" at bounding box center [328, 219] width 72 height 15
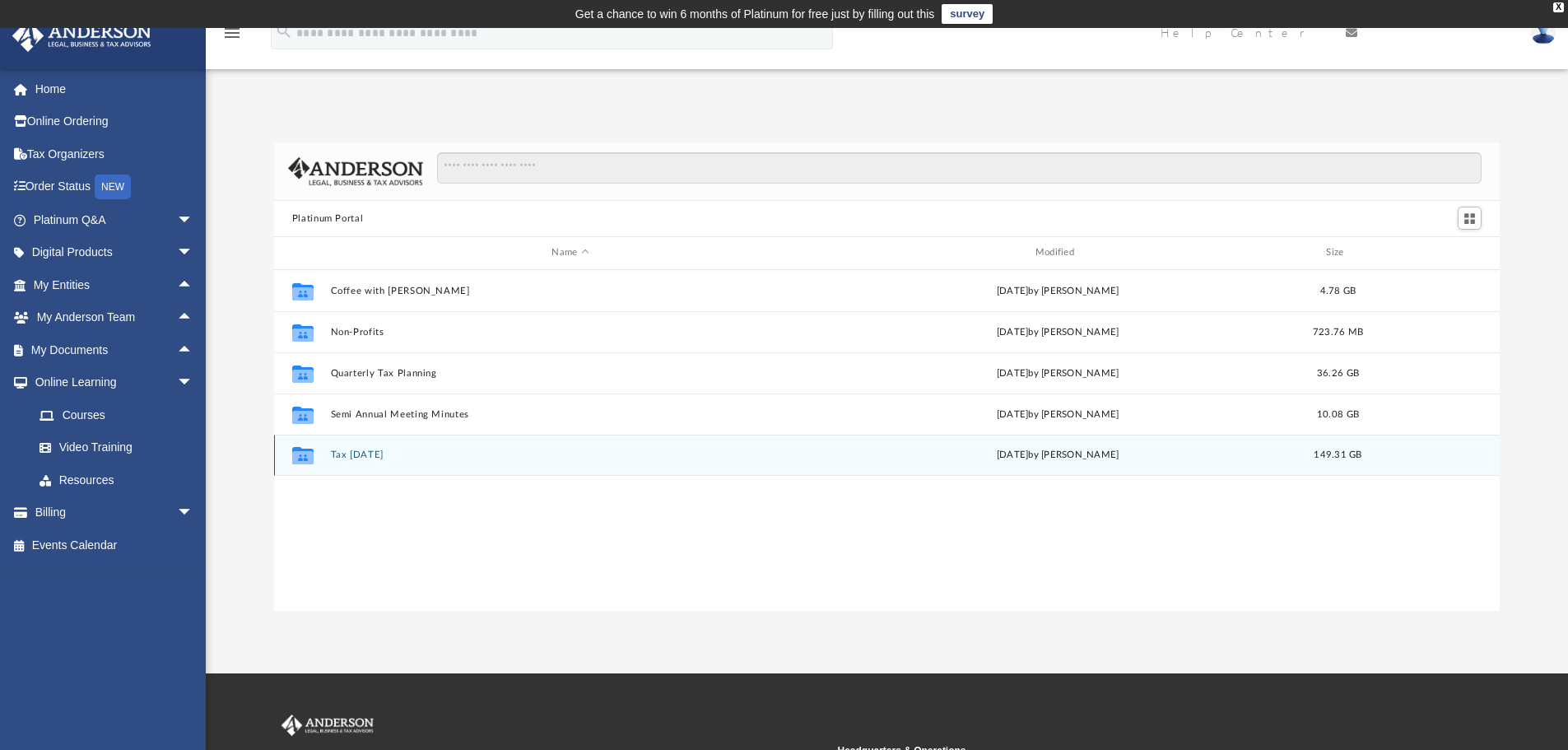
click at [365, 450] on button "Tax Tuesday" at bounding box center [569, 454] width 480 height 10
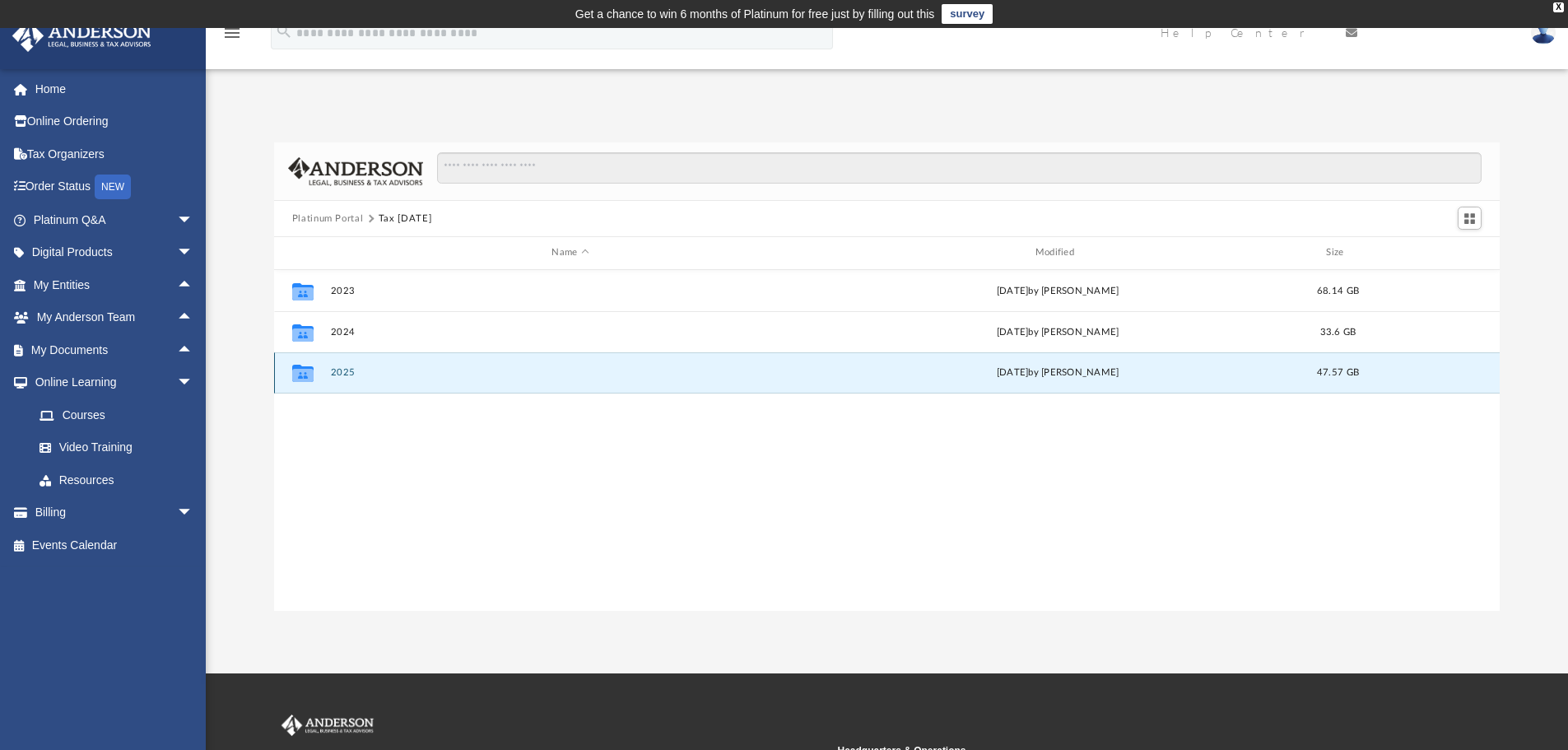
click at [341, 374] on button "2025" at bounding box center [569, 372] width 480 height 10
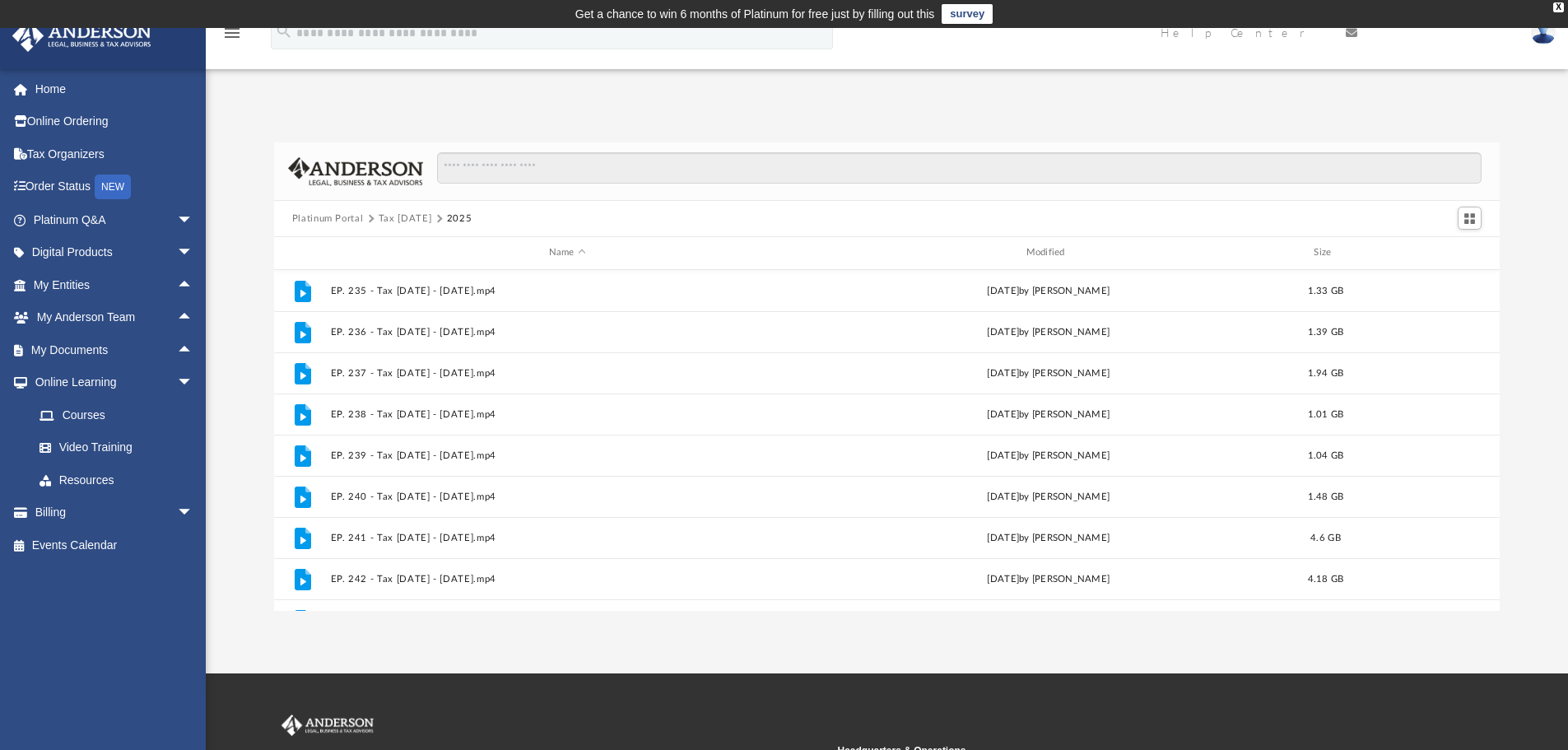
click at [1544, 34] on img at bounding box center [1543, 32] width 25 height 24
click at [1263, 147] on link "Logout" at bounding box center [1297, 144] width 165 height 34
